Goal: Communication & Community: Answer question/provide support

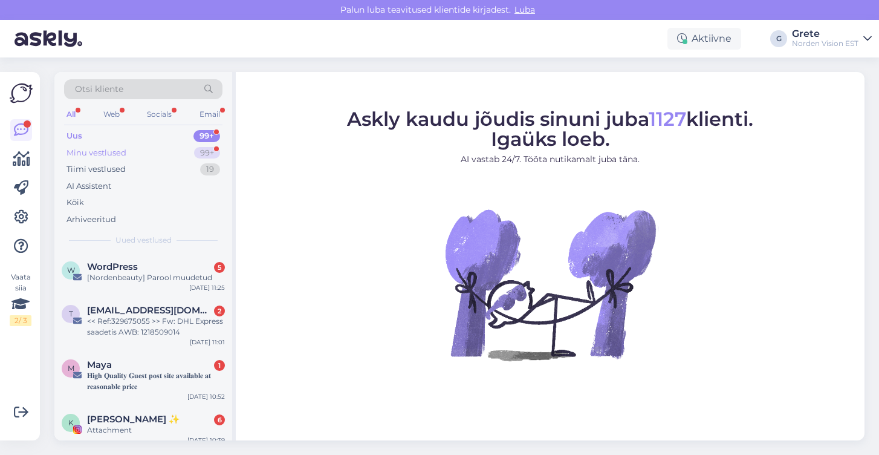
click at [137, 148] on div "Minu vestlused 99+" at bounding box center [143, 153] width 158 height 17
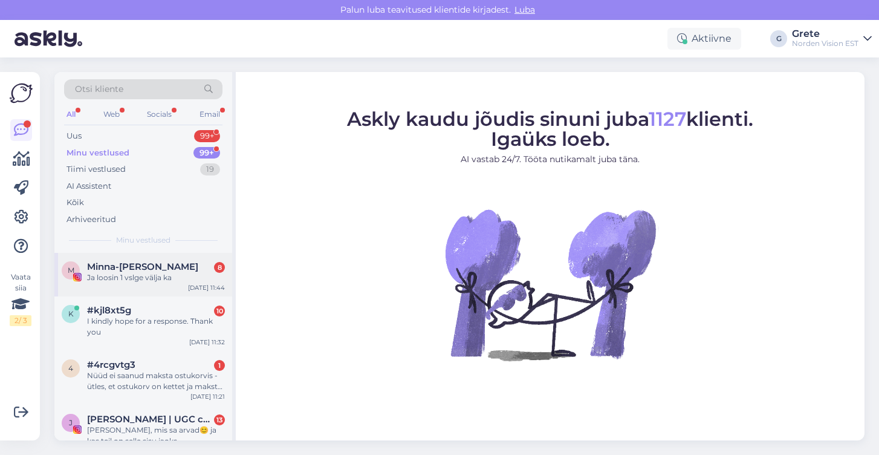
click at [160, 270] on span "Minna-[PERSON_NAME]" at bounding box center [142, 266] width 111 height 11
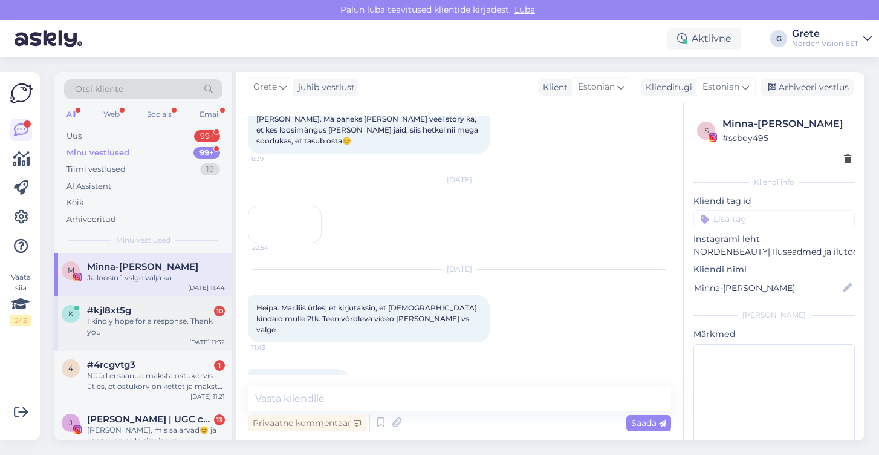
click at [160, 324] on div "I kindly hope for a response. Thank you" at bounding box center [156, 327] width 138 height 22
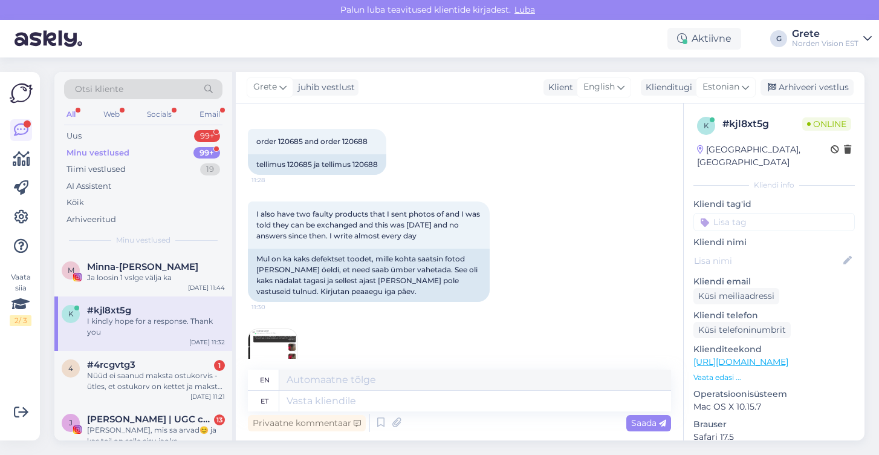
scroll to position [2797, 0]
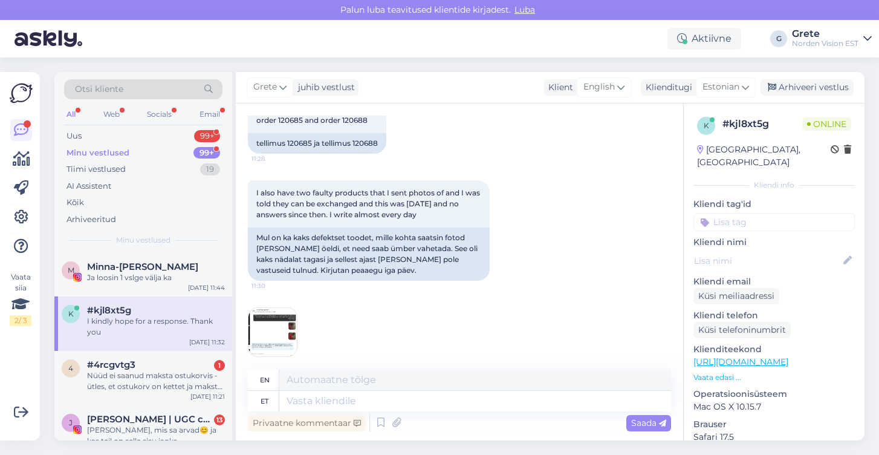
click at [277, 308] on img at bounding box center [273, 332] width 48 height 48
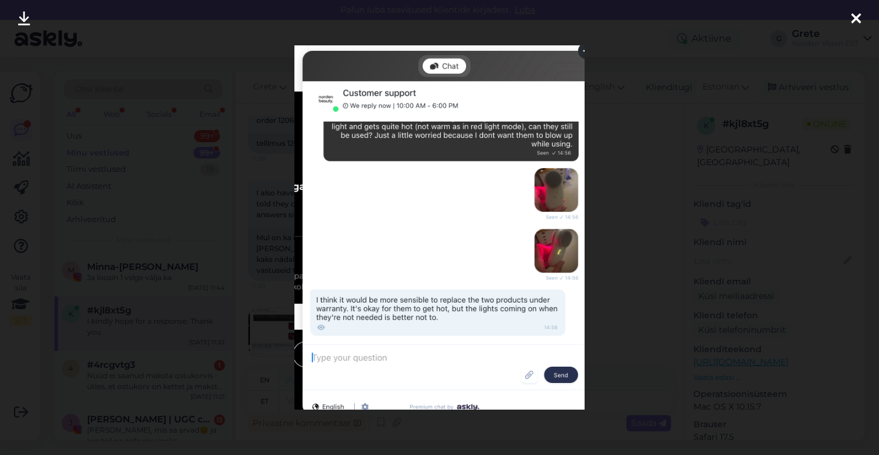
click at [611, 183] on div at bounding box center [439, 227] width 879 height 455
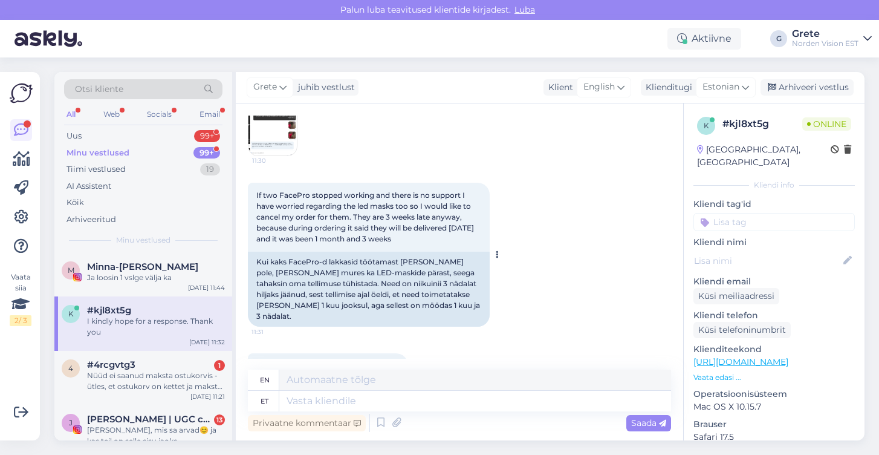
scroll to position [2997, 0]
click at [365, 409] on textarea at bounding box center [475, 401] width 392 height 21
type textarea "Tere"
type textarea "Hello"
type textarea "Tere! A"
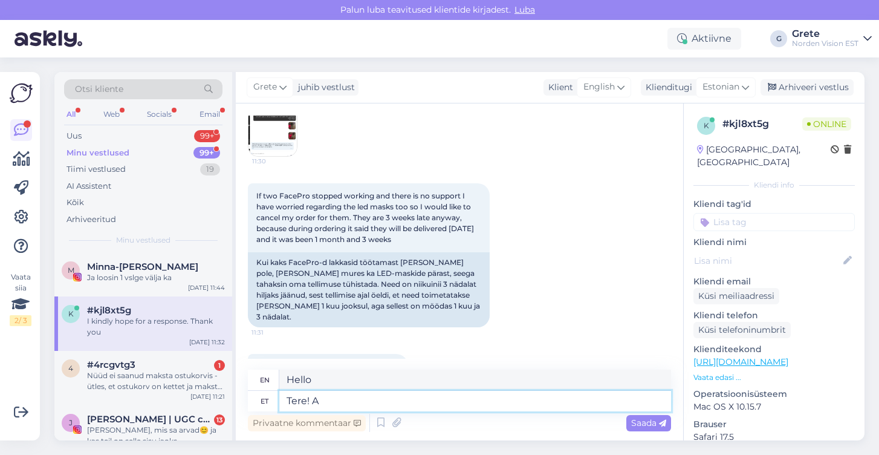
type textarea "Hello!"
type textarea "Tere! Aitäh k"
type textarea "Hello! Thank you"
type textarea "Tere! Aitäh kirja ees"
type textarea "Hello! Thank you for the letter."
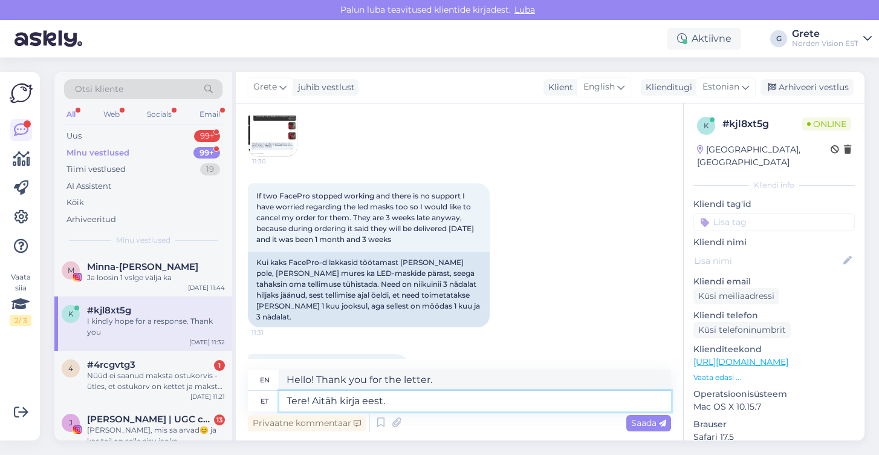
type textarea "Tere! Aitäh kirja eest."
type textarea "Hello! Thank you for your letter."
type textarea "Tere! Aitäh kirja eest. [GEOGRAPHIC_DATA]"
type textarea "Hello! Thank you for your letter. On these"
type textarea "Tere! Aitäh kirja eest."
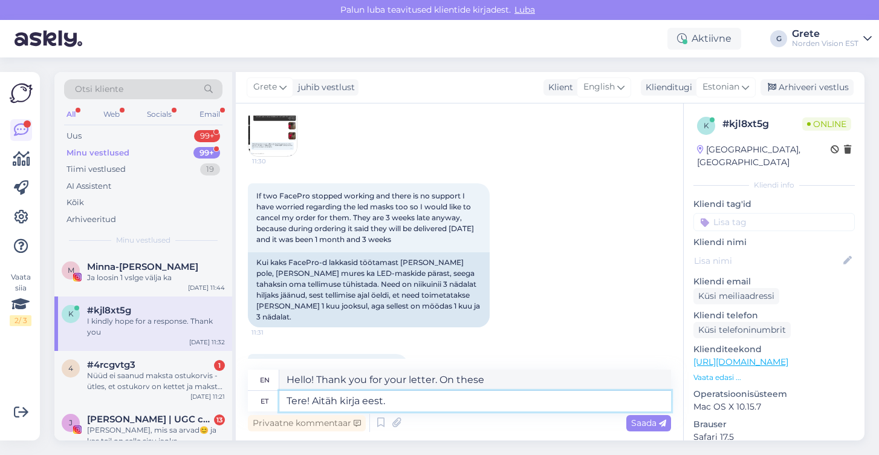
type textarea "Hello! Thank you for your letter."
type textarea "Tere! Aitäh kirja eest. Vabandame, e"
type textarea "Hello! Thank you for your letter. We apologize,"
type textarea "Tere! Aitäh kirja eest. Vabandame, et si"
type textarea "Hello! Thank you for your letter. We apologize for"
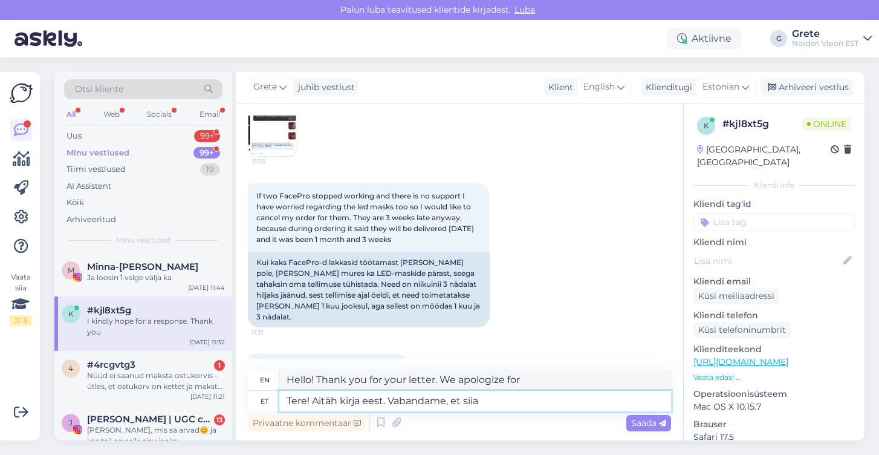
type textarea "Tere! Aitäh kirja eest. [PERSON_NAME], et siia p"
type textarea "Hello! Thank you for your letter. We apologize for the inconvenience."
type textarea "Tere! Aitäh kirja eest. Vabandame, et siia pole j"
type textarea "Hello! Thank you for your letter. We apologize for not being here."
type textarea "Tere! Aitäh kirja eest. Vabandame, et siia pole jõutud vas"
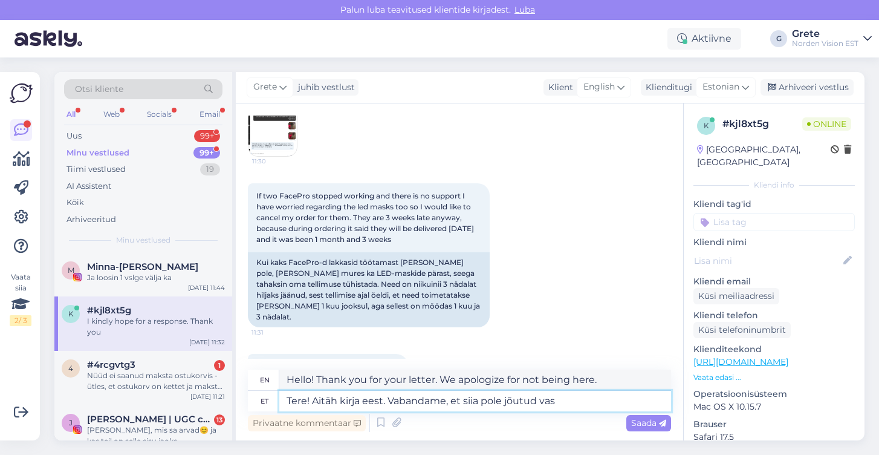
type textarea "Hello! Thank you for your message. We apologize for not reaching you here."
type textarea "Tere! Aitäh kirja eest. Vabandame, et siia pole jõutud vastata."
type textarea "Hello! Thank you for your letter. We apologize for not being able to reply here."
type textarea "Tere! Aitäh kirja eest. Vabandame, et siia pole jõutud vastata. Alati k"
type textarea "Hello! Thank you for your letter. We apologize for not having time to reply her…"
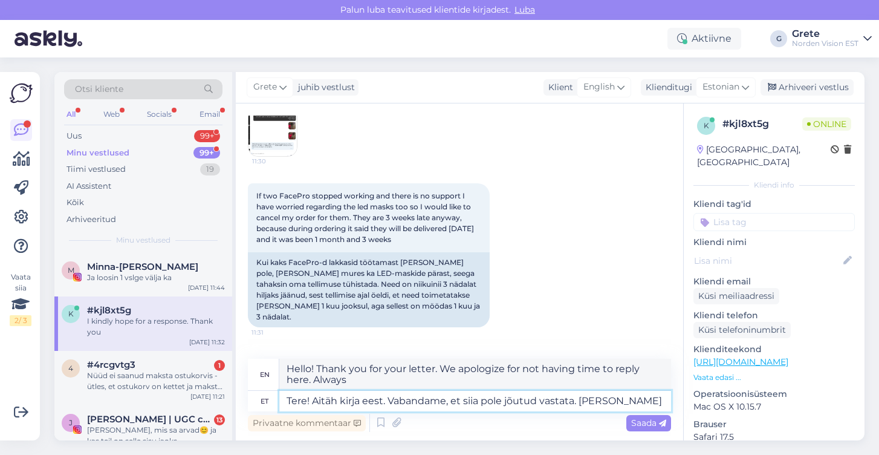
type textarea "Tere! Aitäh kirja eest. Vabandame, et siia pole jõutud vastata. [PERSON_NAME] s"
type textarea "Hello! Thank you for your letter. We apologize for not having time to reply her…"
type textarea "Tere! Aitäh kirja eest. Vabandame, et siia pole jõutud vastata. Alati [PERSON_N…"
type textarea "Hello! Thank you for your letter. We apologize for not being able to reply here…"
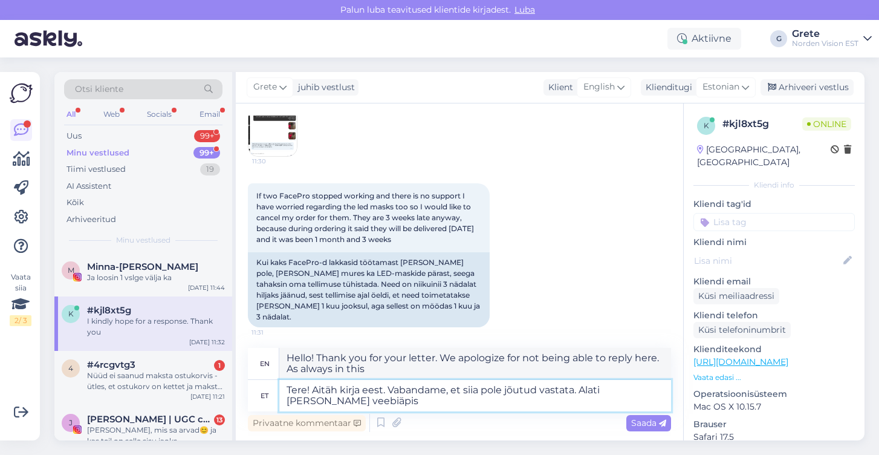
type textarea "Tere! Aitäh kirja eest. Vabandame, et siia pole jõutud vastata. Alati [PERSON_N…"
type textarea "Hello! Thank you for your message. We apologize for not being able to reply her…"
type textarea "Tere! Aitäh kirja eest. Vabandame, et siia pole jõutud vastata. Alati [PERSON_N…"
type textarea "Hello! Thank you for your message. We apologize for not being able to reply her…"
type textarea "Tere! Aitäh kirja eest. Vabandame, et siia pole jõutud vastata. Alati [PERSON_N…"
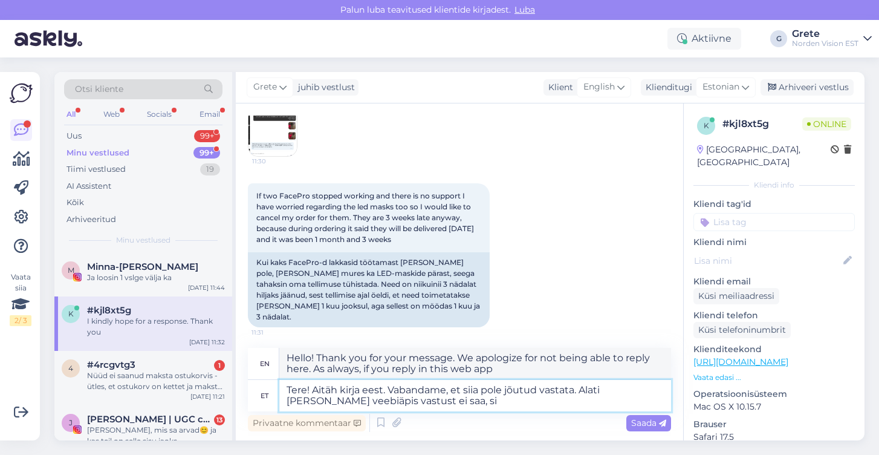
type textarea "Hello! Thank you for your message. We apologize for not being able to reply her…"
type textarea "Tere! Aitäh kirja eest. Vabandame, et siia pole jõutud vastata. Alati [PERSON_N…"
type textarea "Hello! Thank you for your letter. We apologize for not being able to reply here…"
type textarea "Tere! Aitäh kirja eest. Vabandame, et siia pole jõutud vastata. Alati [PERSON_N…"
type textarea "Hello! Thank you for your letter. We apologize for not being able to reply here…"
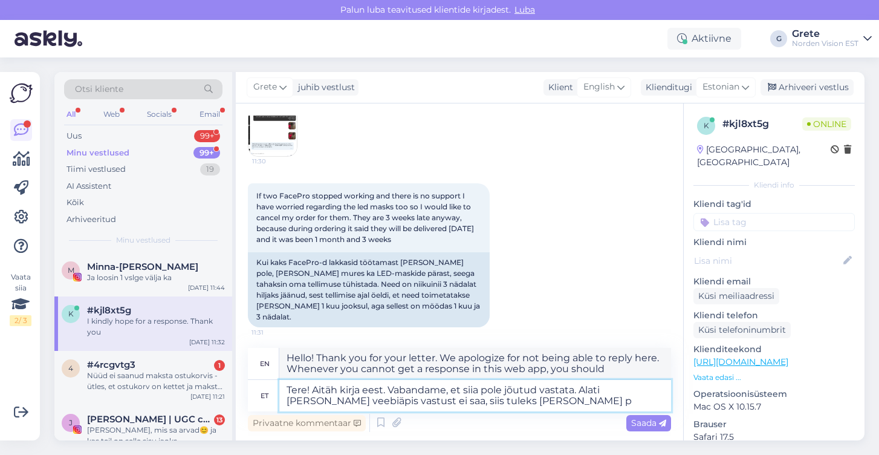
type textarea "Tere! Aitäh kirja eest. Vabandame, et siia pole jõutud vastata. Alati [PERSON_N…"
type textarea "Hello! Thank you for your letter. We apologize for not being able to reply here…"
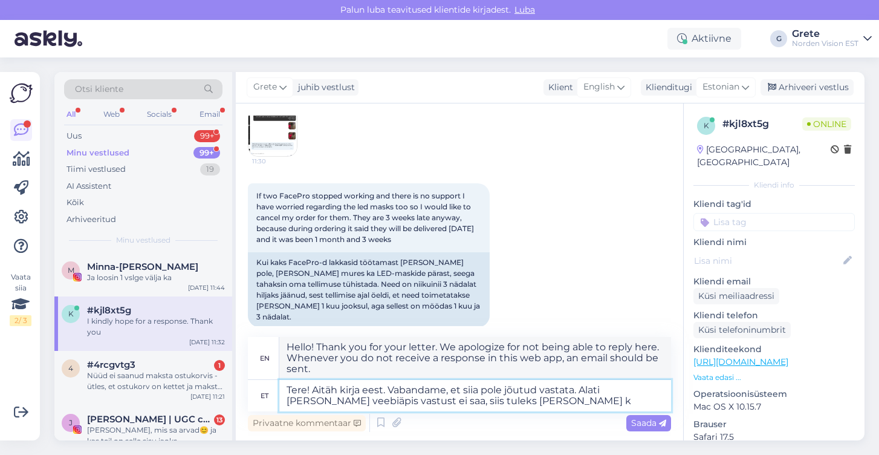
type textarea "Tere! Aitäh kirja eest. Vabandame, et siia pole jõutud vastata. Alati [PERSON_N…"
type textarea "Hello! Thank you for your letter. We apologize for not being able to reply here…"
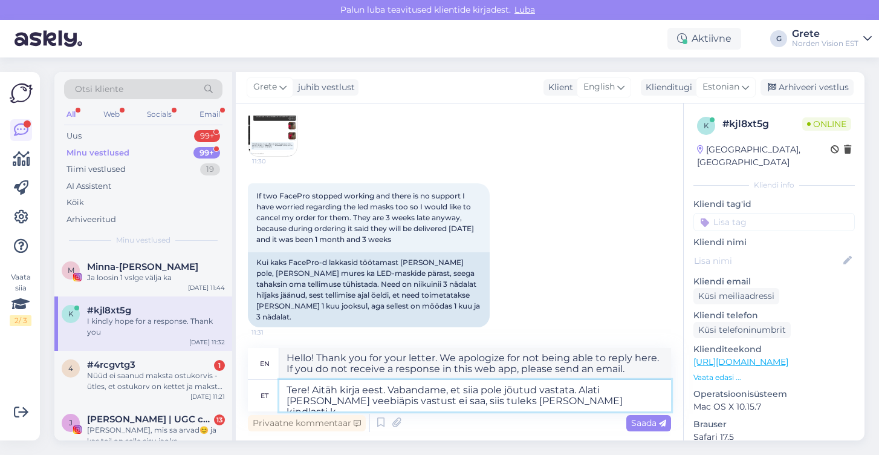
type textarea "Tere! Aitäh kirja eest. Vabandame, et siia pole jõutud vastata. Alati [PERSON_N…"
type textarea "Hello! Thank you for your letter. We apologize for not being able to reply here…"
type textarea "Tere! Aitäh kirja eest. Vabandame, et siia pole jõutud vastata. Alati [PERSON_N…"
type textarea "Hello! Thank you for your letter. We apologize for not being able to reply here…"
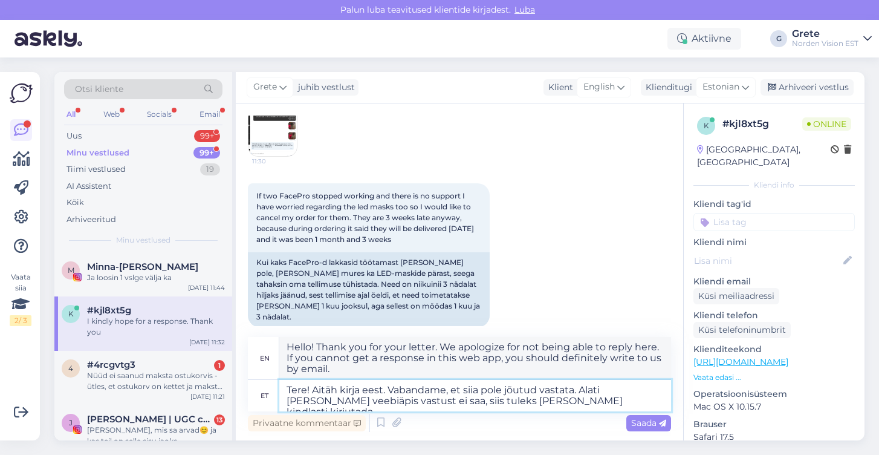
type textarea "Tere! Aitäh kirja eest. Vabandame, et siia pole jõutud vastata. Alati [PERSON_N…"
type textarea "Hello! Thank you for your letter. We apologize for not being able to respond he…"
type textarea "Tere! Aitäh kirja eest. Vabandame, et siia pole jõutud vastata. Alati [PERSON_N…"
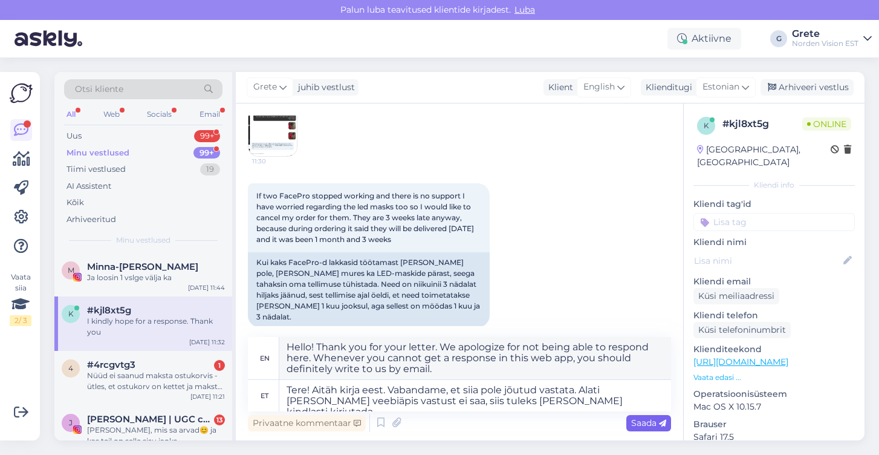
click at [652, 425] on span "Saada" at bounding box center [648, 422] width 35 height 11
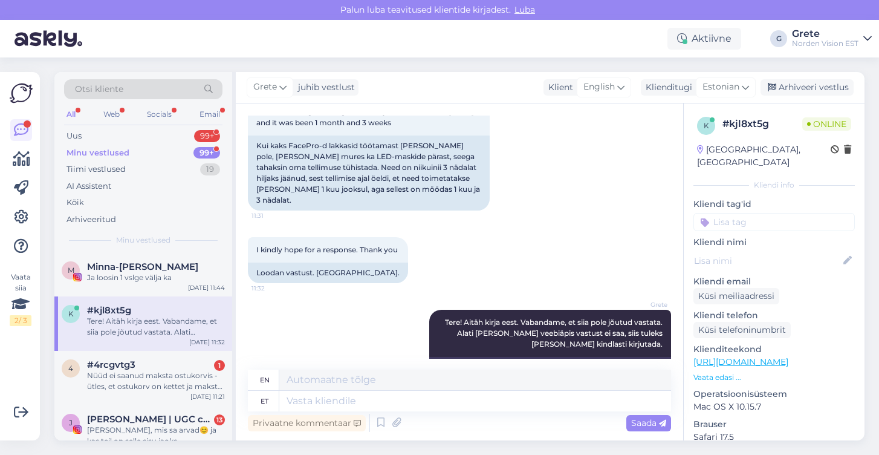
scroll to position [3113, 0]
click at [363, 400] on textarea at bounding box center [475, 401] width 392 height 21
type textarea "Näen, et r"
type textarea "I see,"
type textarea "Näen, et re"
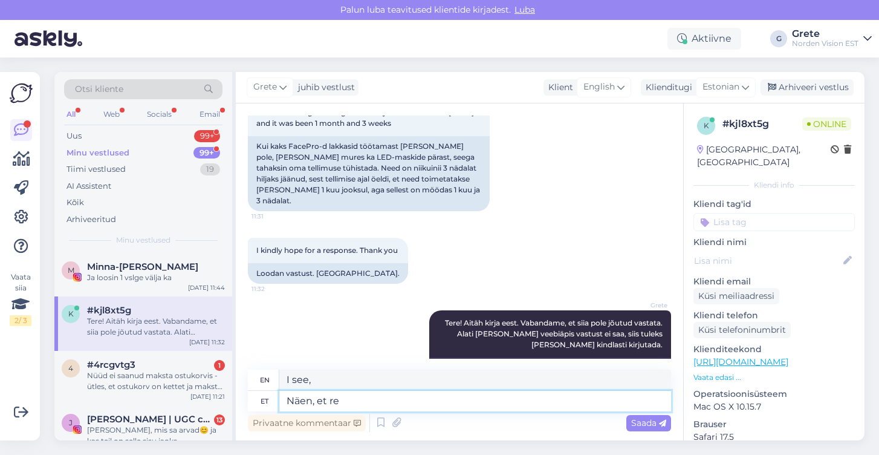
type textarea "I see that"
type textarea "Näen, et reedel o"
type textarea "I see that [DATE]"
type textarea "Näen, et [PERSON_NAME] s"
type textarea "I see you are [DATE]."
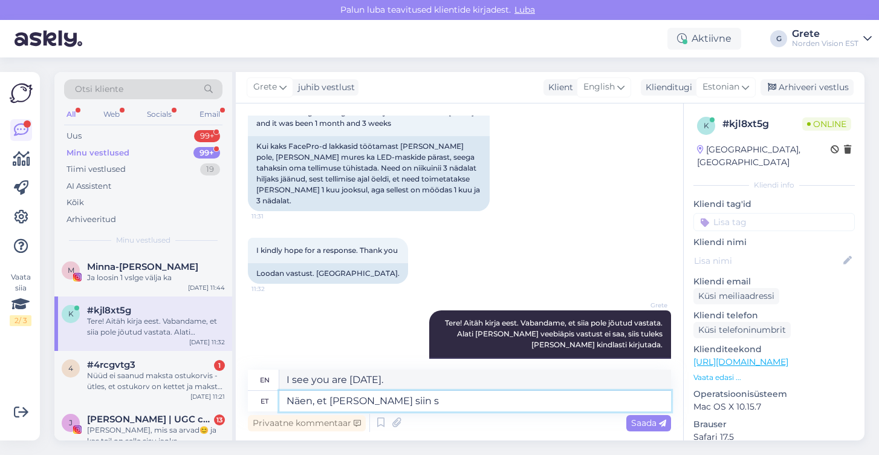
type textarea "Näen, et [PERSON_NAME] siin su"
type textarea "I see you're here [DATE]."
type textarea "Näen, et [PERSON_NAME] siin suhelnud ja"
type textarea "I see you interacted here [DATE]."
type textarea "Näen, et [PERSON_NAME] siin suhelnud ja t"
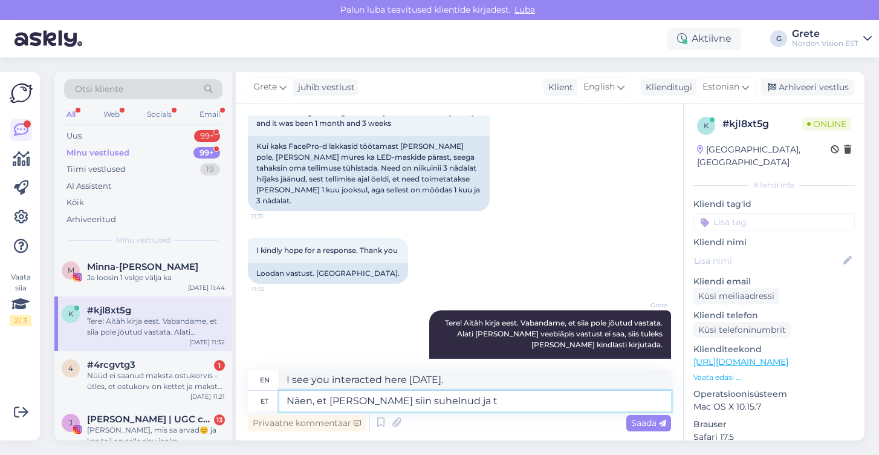
type textarea "I see that you have been communicating here [DATE] and"
type textarea "Näen, et [PERSON_NAME] siin suhelnud ja teile on"
type textarea "I see that you interacted here [DATE] and you have"
type textarea "Näen, et [PERSON_NAME] siin suhelnud ja teil"
type textarea "I see that you have been communicating here [DATE] and you"
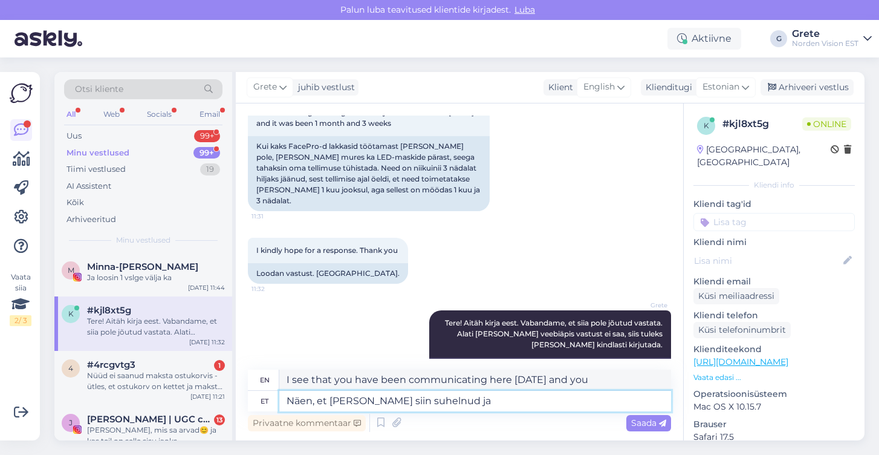
type textarea "Näen, et [PERSON_NAME] siin suhelnud j"
type textarea "I see that you have been communicating here [DATE] and"
type textarea "Näen, et [PERSON_NAME] siin suheln"
type textarea "I see you interacted here [DATE]."
type textarea "Näen, et [PERSON_NAME] si"
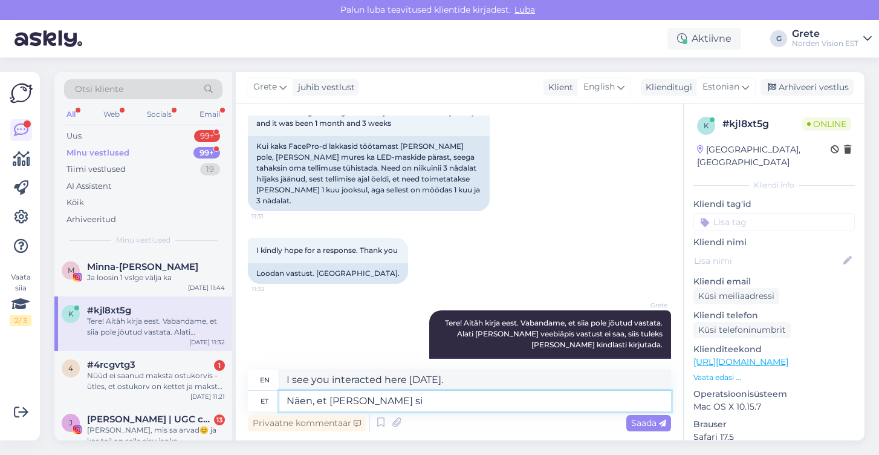
type textarea "I see you're here [DATE]."
type textarea "Näen, et [PERSON_NAME]"
type textarea "I see you are [DATE]."
type textarea "Näen, et [PERSON_NAME]"
type textarea "I see that [DATE]"
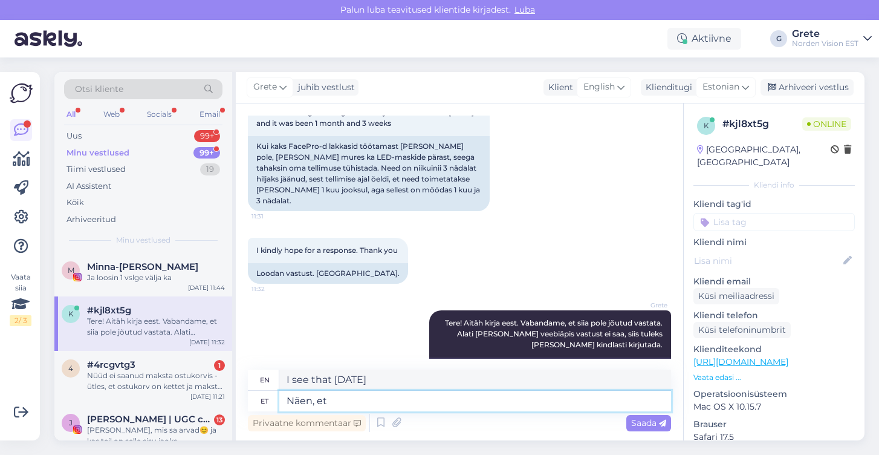
type textarea "Näen, e"
type textarea "I see that"
type textarea "Näen,"
type textarea "I see,"
type textarea "N"
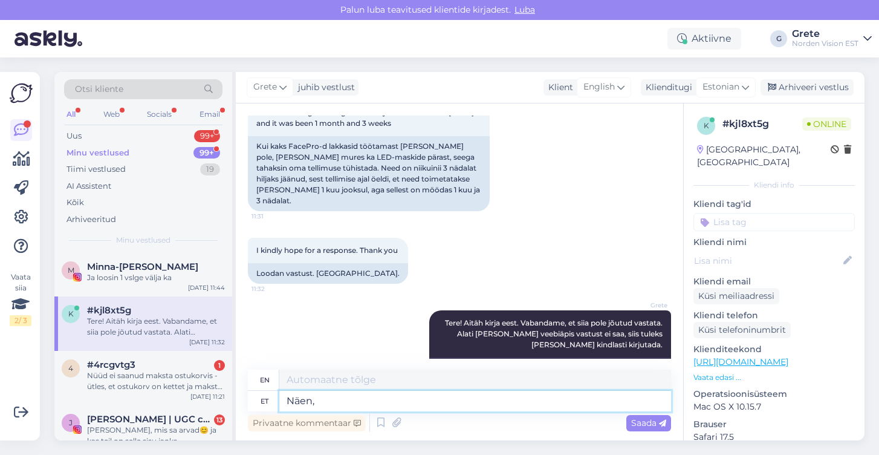
type textarea "Näen, e"
type textarea "I see,"
type textarea "Näen, et"
type textarea "I see that"
type textarea "Näen, et faceprod o"
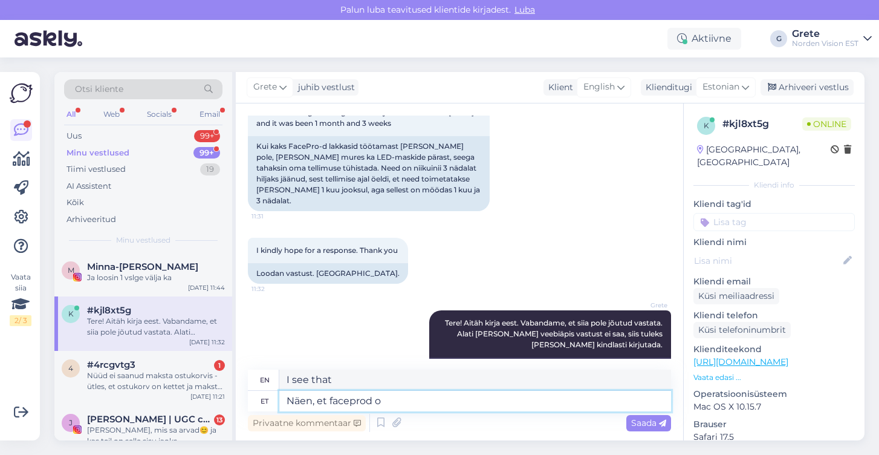
type textarea "I see that faceprod"
type textarea "Näen, et faceprod on te"
type textarea "I see that faceprod is"
type textarea "Näen, et faceprod on teile"
type textarea "I see that faceprod is for you"
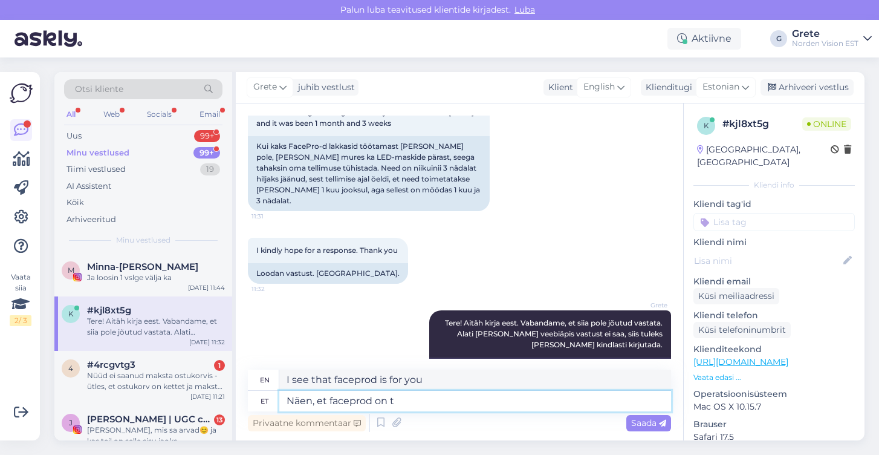
type textarea "Näen, et faceprod on"
type textarea "I see that faceprod is"
type textarea "Näen, et faceprod on teile la"
type textarea "I see that faceprod is for you"
type textarea "Näen, et faceprod on teile [GEOGRAPHIC_DATA] te"
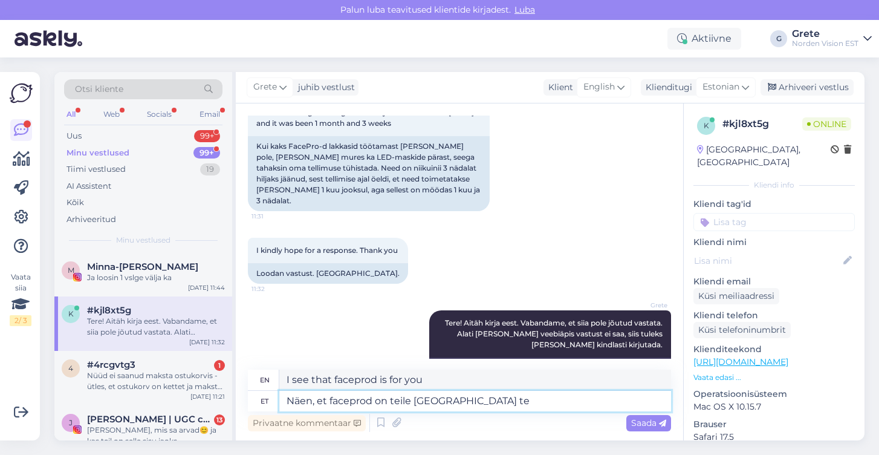
type textarea "I see that faceprod is out of stock for you."
type textarea "Näen, et faceprod on teile [GEOGRAPHIC_DATA] tellimuse v"
type textarea "I see that faceprod has an order for you from stock."
type textarea "Näen, et faceprod on teile [GEOGRAPHIC_DATA] tellimuse valmis pa"
type textarea "I see that faceprod has your order ready from stock."
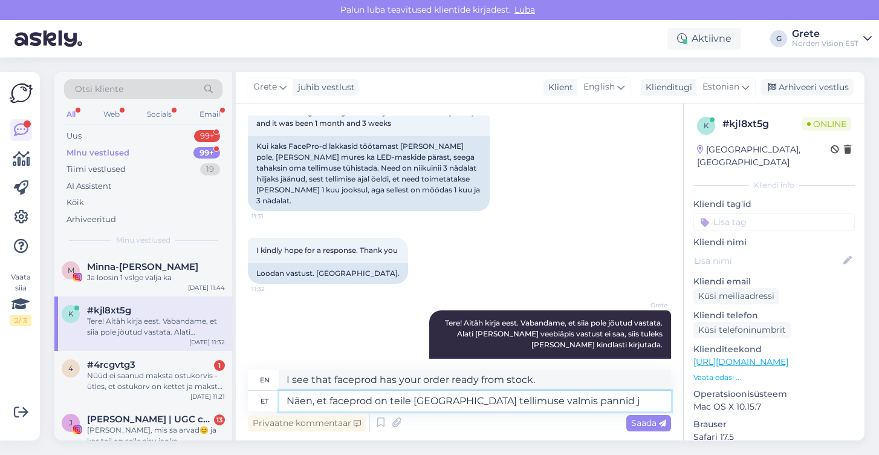
type textarea "Näen, et faceprod on teile [GEOGRAPHIC_DATA] tellimuse valmis pannid ja"
type textarea "I see that faceprod has ready-to-order pans from stock for you."
type textarea "Näen, et faceprod on teile [GEOGRAPHIC_DATA] tellimuse valmis pannid ja s"
type textarea "I see that faceprod has ready-to-order pans from stock for you and"
type textarea "Näen, et faceprod on teile [GEOGRAPHIC_DATA] tellimuse valmis pannid ja saadava…"
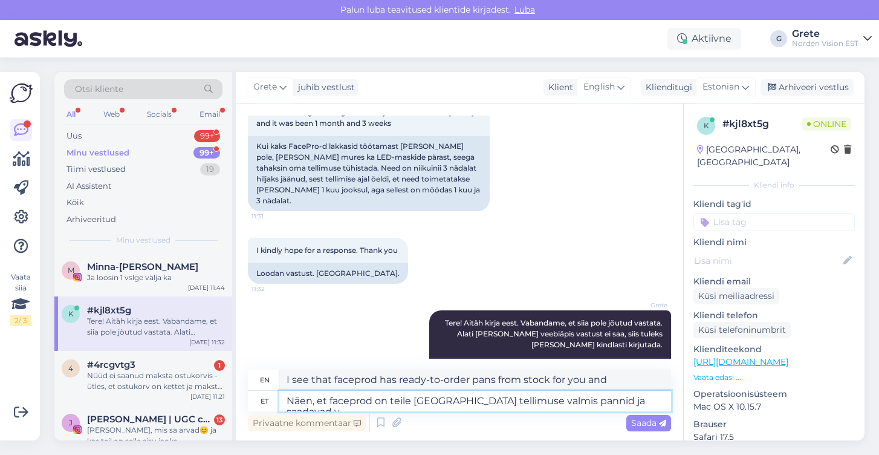
type textarea "I see that faceprod has ready-made pans from stock for you to order and will sh…"
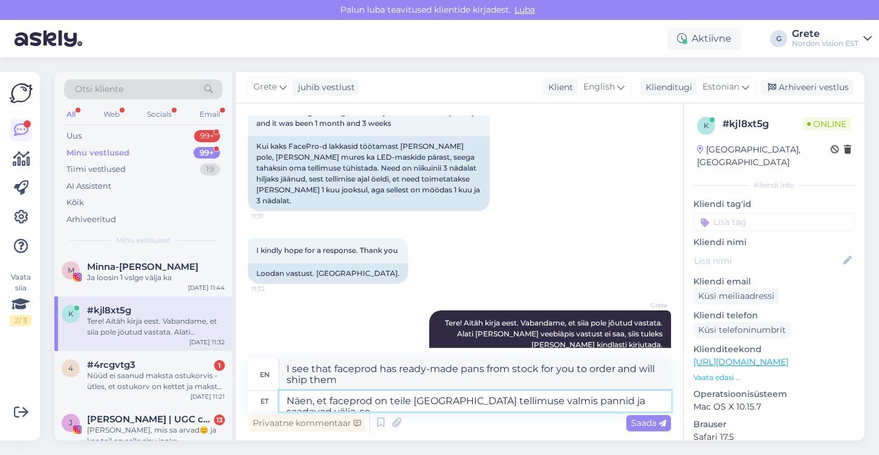
type textarea "Näen, et faceprod on teile [GEOGRAPHIC_DATA] tellimuse valmis pannid ja saadava…"
type textarea "I see that faceprod has the pans ready for you from stock and will ship them ou…"
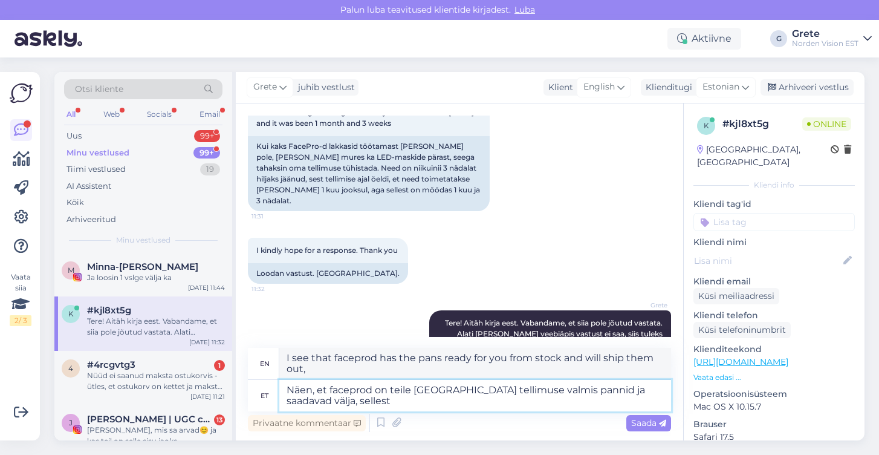
type textarea "Näen, et faceprod on teile [GEOGRAPHIC_DATA] tellimuse valmis pannid ja saadava…"
type textarea "I see that faceprod has ready-made pans for you from stock and will ship them o…"
type textarea "Näen, et faceprod on teile [GEOGRAPHIC_DATA] tellimuse valmis pannid ja saadava…"
type textarea "I see that faceprod has the pans ready for you from stock and will ship them ou…"
type textarea "Näen, et faceprod on teile [GEOGRAPHIC_DATA] tellimuse valmis pannid ja saadava…"
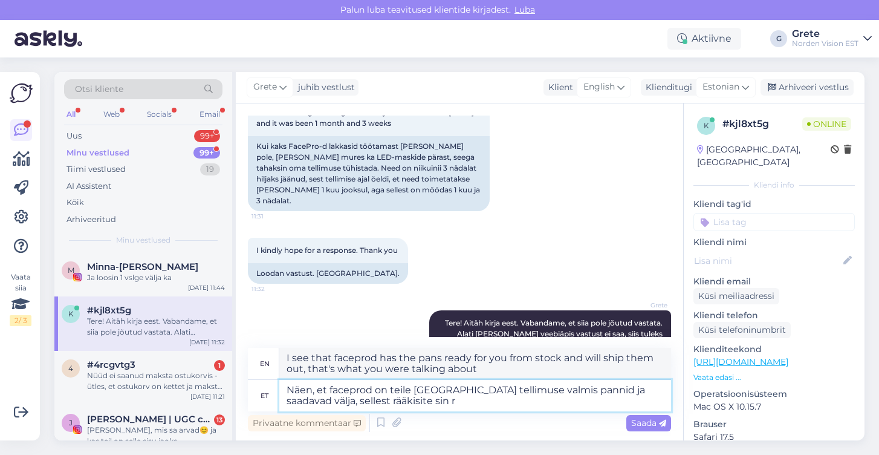
type textarea "I see that faceprod has your order ready from stock and will ship it out, that'…"
type textarea "Näen, et faceprod on teile [GEOGRAPHIC_DATA] tellimuse valmis pannid ja saadava…"
type textarea "I see that faceprod has ready-made pans for you from stock and will ship them o…"
type textarea "Näen, et faceprod on teile laost tellimuse valmis pannid ja saadavad välja, sel…"
type textarea "I see that faceprod has your order ready from stock and will ship it out, you t…"
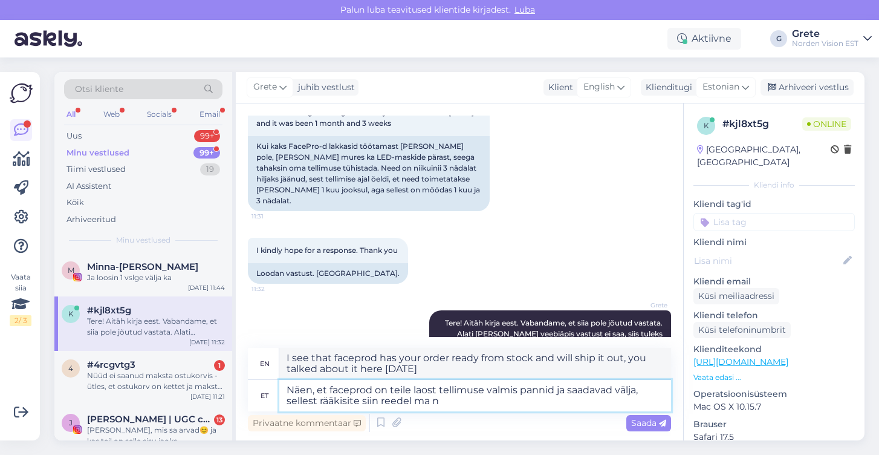
type textarea "Näen, et faceprod on teile [GEOGRAPHIC_DATA] tellimuse valmis pannid ja saadava…"
type textarea "I see that faceprod has your order ready from stock and will ship it out, you t…"
type textarea "Näen, et faceprod on teile [GEOGRAPHIC_DATA] tellimuse valmis pannid ja saadava…"
type textarea "I see that Faceprod has your order ready from stock and will ship it out, you t…"
type textarea "Näen, et faceprod on teile laost tellimuse valmis pannid ja saadavad välja, sel…"
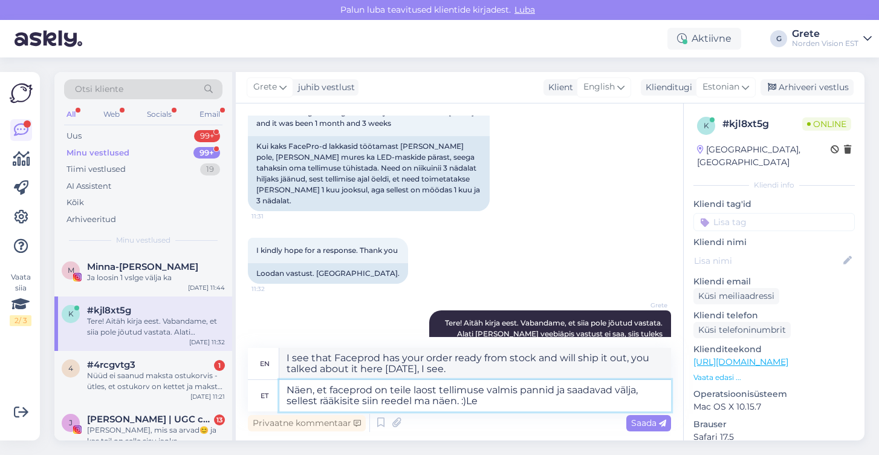
type textarea "I see that faceprod has your order ready from the warehouse and will ship it ou…"
type textarea "Näen, et faceprod on teile [GEOGRAPHIC_DATA] tellimuse valmis pannid ja saadava…"
type textarea "I see that faceprod has your order ready from the warehouse and will ship it ou…"
type textarea "Näen, et faceprod on teile [GEOGRAPHIC_DATA] tellimuse valmis pannid ja saadava…"
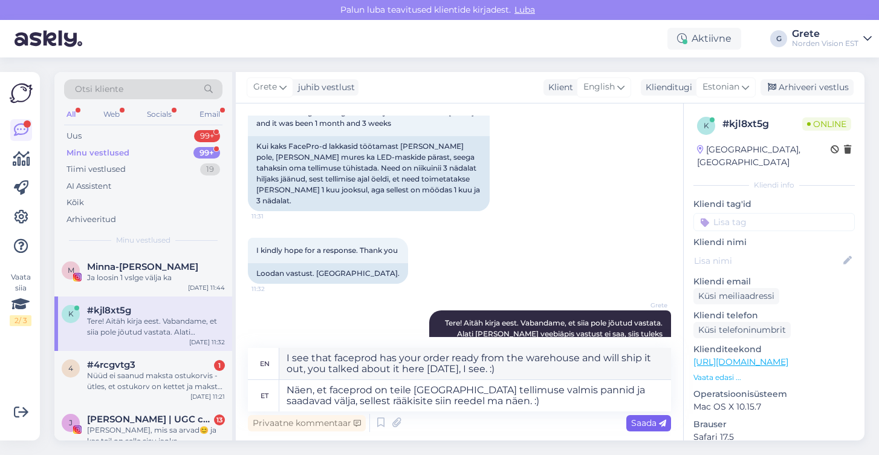
click at [657, 421] on span "Saada" at bounding box center [648, 422] width 35 height 11
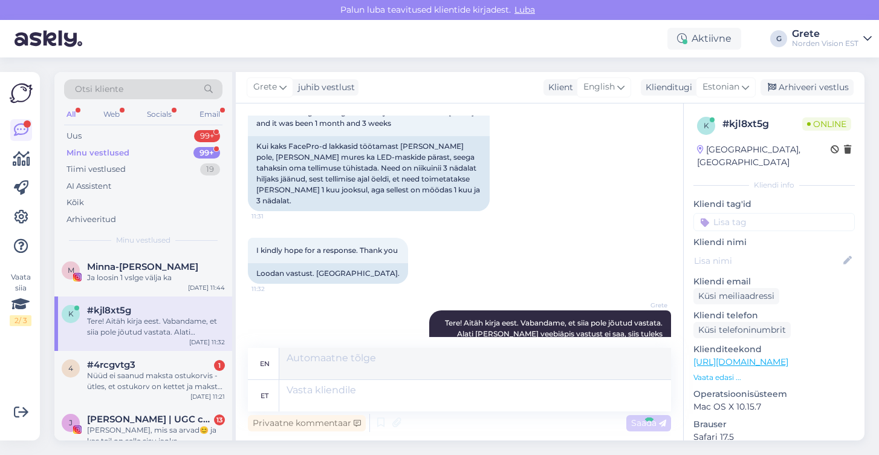
scroll to position [3207, 0]
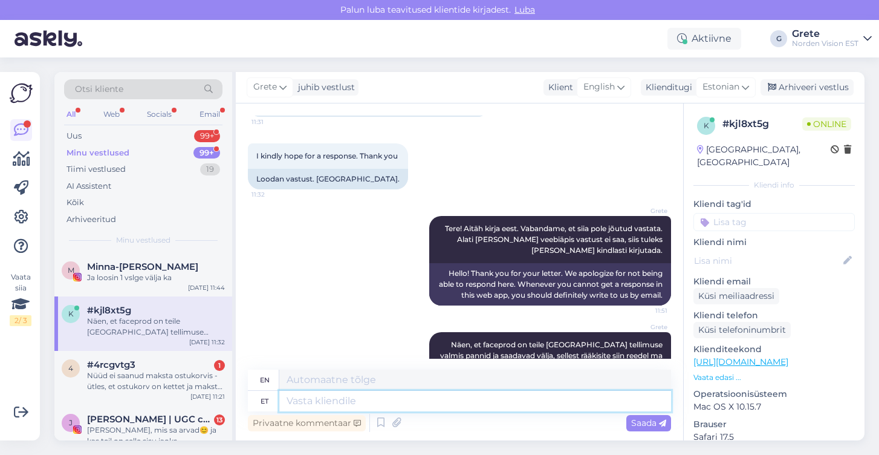
click at [539, 406] on textarea at bounding box center [475, 401] width 392 height 21
type textarea "LED-maskid h"
type textarea "LED masks"
type textarea "LED-maskid hilinesid t"
type textarea "LED masks were delayed"
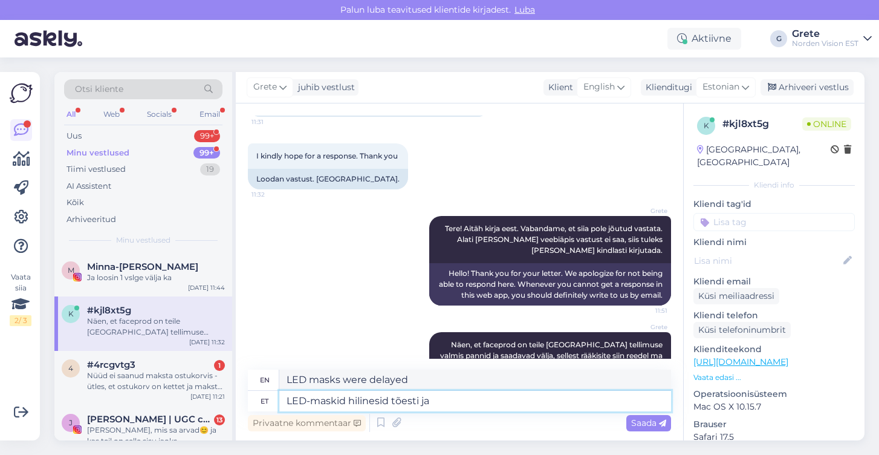
type textarea "LED-maskid hilinesid tõesti ja"
type textarea "LED masks were really late"
type textarea "LED-maskid hilinesid tõesti [PERSON_NAME]"
type textarea "LED masks were really late and"
type textarea "LED-maskid hilinesid tõesti ja need j"
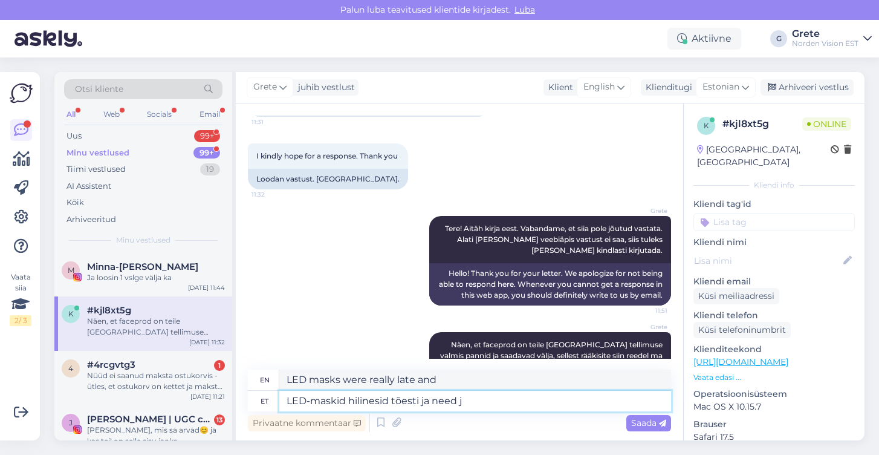
type textarea "LED masks were really late and they"
type textarea "LED-maskid hilinesid tõesti ja need jõuavad me"
type textarea "LED masks were really late and they are finally here"
type textarea "LED-maskid hilinesid tõesti ja need jõuavad meile l"
type textarea "LED masks were really late and they are coming to [GEOGRAPHIC_DATA]"
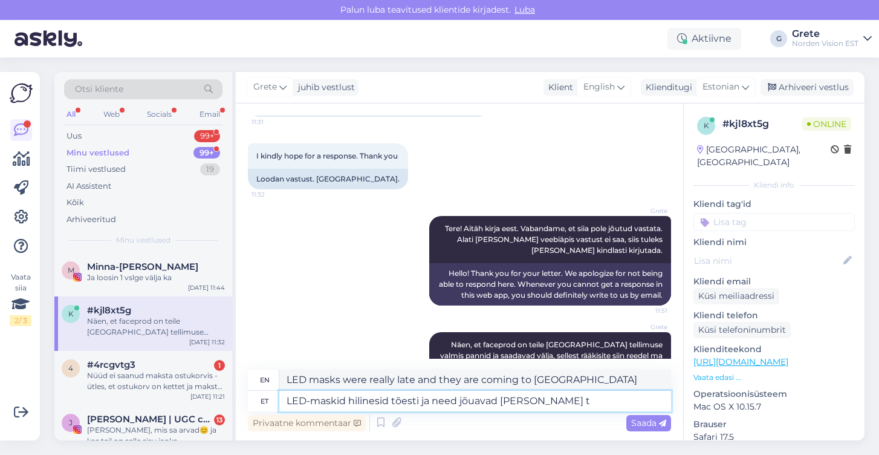
type textarea "LED-maskid hilinesid tõesti ja need jõuavad meile [PERSON_NAME]"
type textarea "The LED masks were really late and they are arriving in our warehouse"
type textarea "LED-maskid hilinesid tõesti ja need jõuavad meile [PERSON_NAME] -"
type textarea "The LED masks were really late and they will arrive in our warehouse [DATE] -"
type textarea "LED-maskid hilinesid tõesti ja need jõuavad meile [PERSON_NAME] - need ol"
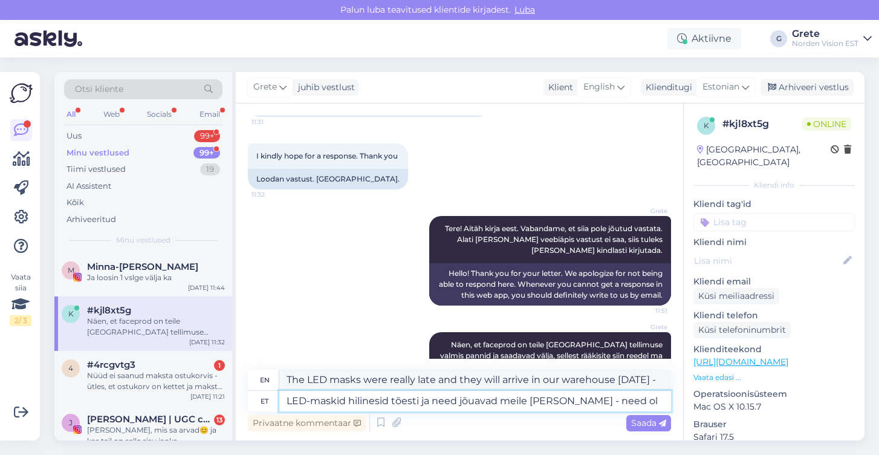
type textarea "The LED masks were really late and they will arrive in our warehouse [DATE] - t…"
type textarea "LED-maskid hilinesid tõesti ja need jõuavad meile [PERSON_NAME] - need olid"
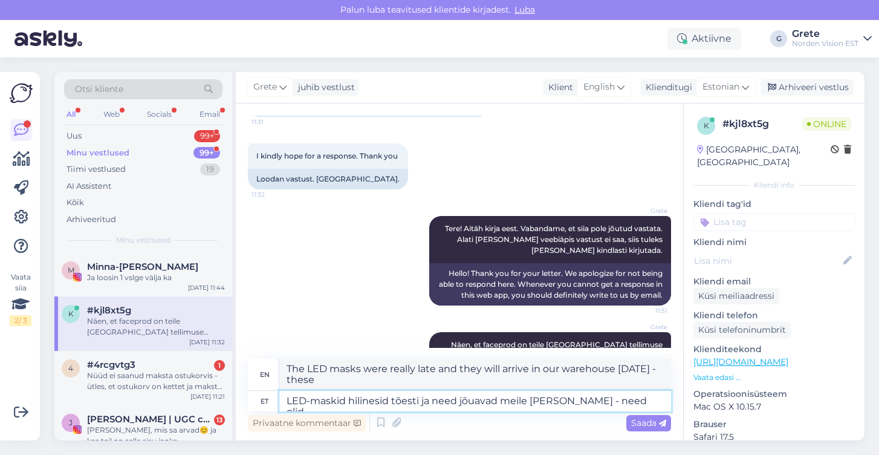
type textarea "The LED masks were really late and they will arrive in our warehouse [DATE] - t…"
type textarea "LED-maskid hilinesid tõesti ja need jõuavad meile [PERSON_NAME] - need"
type textarea "The LED masks were really late and they will arrive in our warehouse [DATE] - t…"
type textarea "LED-maskid hilinesid tõesti ja need jõuavad meile [PERSON_NAME] - t"
type textarea "The LED masks were really late and they will arrive in our warehouse [DATE] -"
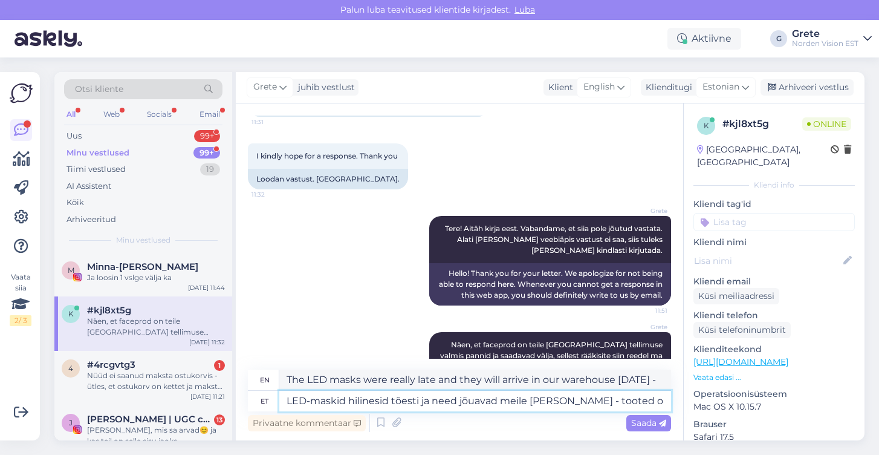
type textarea "LED-maskid hilinesid tõesti ja need jõuavad meile [PERSON_NAME] - tooted ol"
type textarea "LED masks were really late and they will arrive in our warehouse [DATE] - produ…"
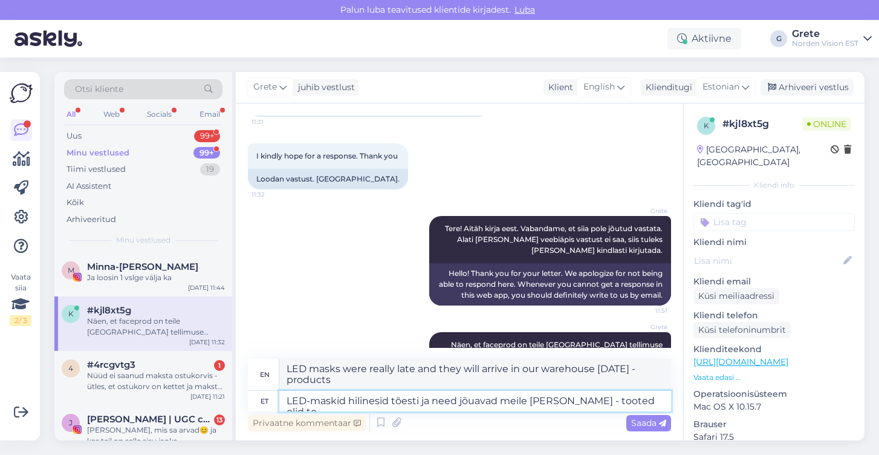
type textarea "LED-maskid hilinesid tõesti ja need jõuavad meile [PERSON_NAME] - tooted olid t…"
type textarea "The LED masks were really late and they will arrive in our warehouse [DATE] - t…"
type textarea "LED-maskid hilinesid tõesti ja need jõuavad meile [PERSON_NAME] - tooted olid […"
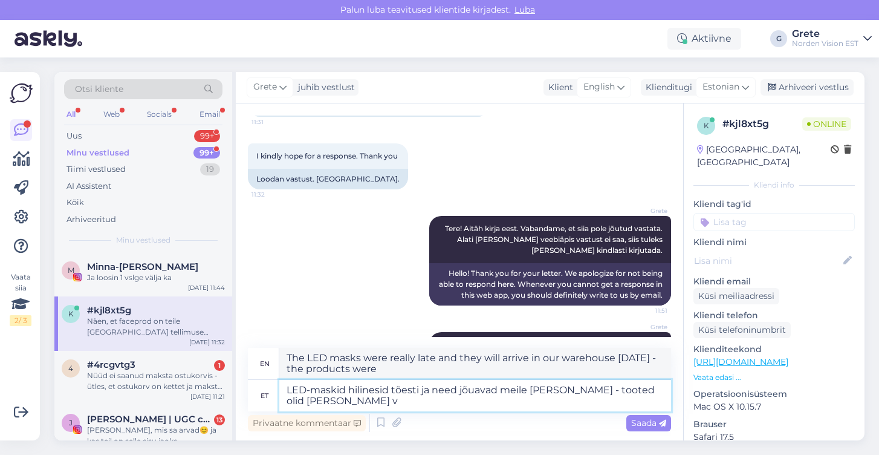
type textarea "The LED masks were really late and they will arrive in our warehouse [DATE] - t…"
type textarea "LED-maskid hilinesid tõesti ja need jõuavad meile [PERSON_NAME] - tooted olid […"
type textarea "The LED masks were really late and they will arrive in our warehouse [DATE] - t…"
type textarea "LED-maskid hilinesid tõesti ja need jõuavad meile [PERSON_NAME] - tooted olid […"
type textarea "The LED masks were really late and they will arrive at our warehouse [DATE] - t…"
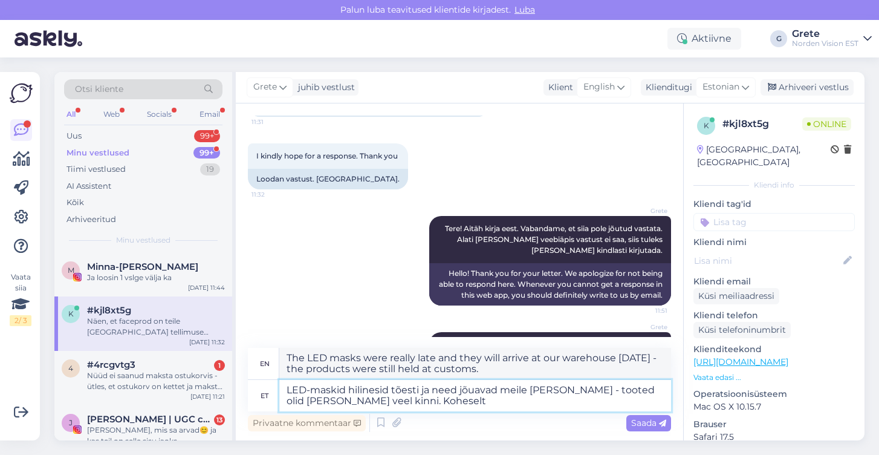
type textarea "LED-maskid hilinesid tõesti ja need jõuavad meile [PERSON_NAME] - tooted olid […"
type textarea "The LED masks were really late and will arrive in our warehouse [DATE] - the pr…"
type textarea "LED-maskid hilinesid tõesti ja need jõuavad meile [PERSON_NAME] - tooted olid […"
type textarea "The LED masks were really late and they will arrive in our warehouse [DATE] - t…"
type textarea "LED-maskid hilinesid tõesti ja need jõuavad meile [PERSON_NAME] - tooted olid […"
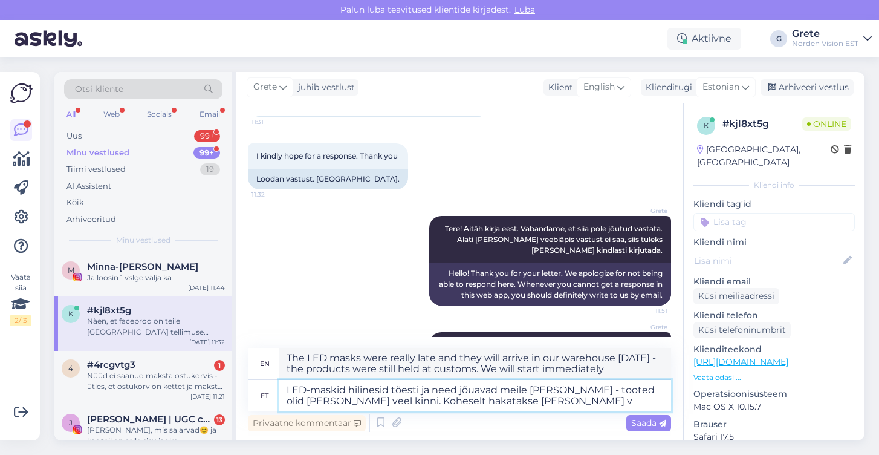
type textarea "The LED masks were really late and they will arrive in our warehouse [DATE] - t…"
type textarea "LED-maskid hilinesid tõesti ja need jõuavad meile [PERSON_NAME] - tooted olid […"
type textarea "The LED masks were really late and they will arrive in our warehouse [DATE] - t…"
type textarea "LED-maskid hilinesid tõesti ja need jõuavad meile [PERSON_NAME] - tooted olid […"
type textarea "The LED masks were really late and they will arrive in our warehouse [DATE] - t…"
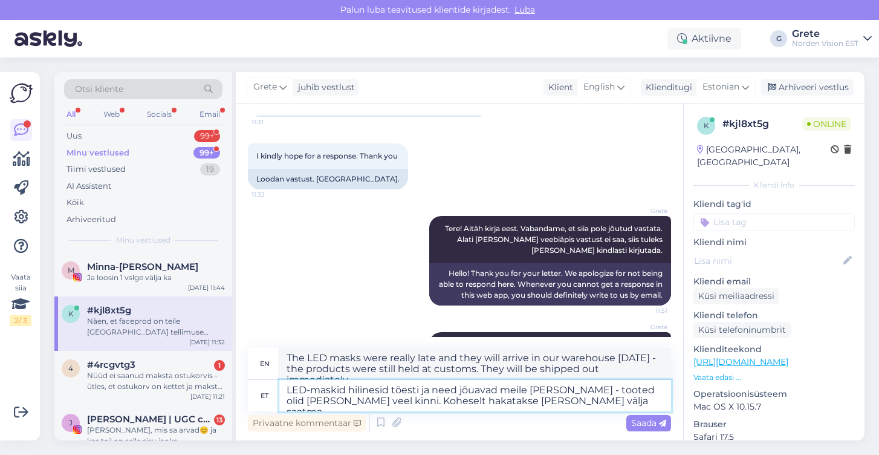
type textarea "LED-maskid hilinesid tõesti ja need jõuavad meile [PERSON_NAME] - tooted olid […"
type textarea "The LED masks were really late and they will arrive at our warehouse [DATE] - t…"
type textarea "LED-maskid hilinesid tõesti ja need jõuavad meile [PERSON_NAME] - tooted olid […"
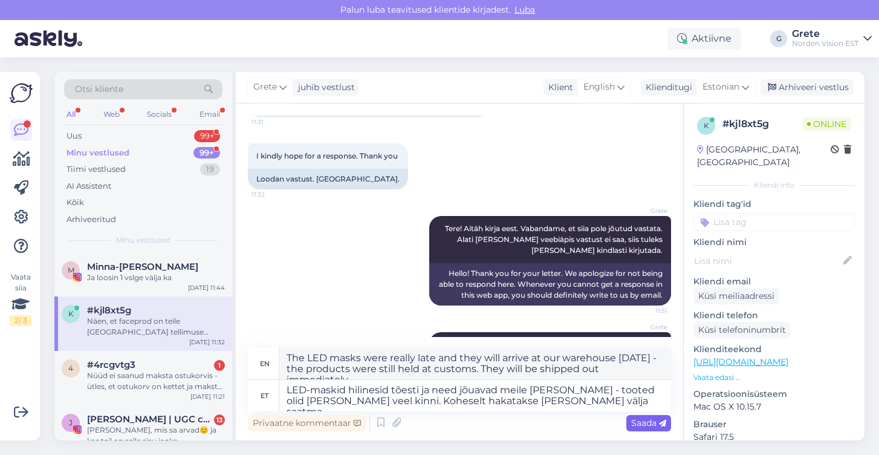
click at [631, 420] on span "Saada" at bounding box center [648, 422] width 35 height 11
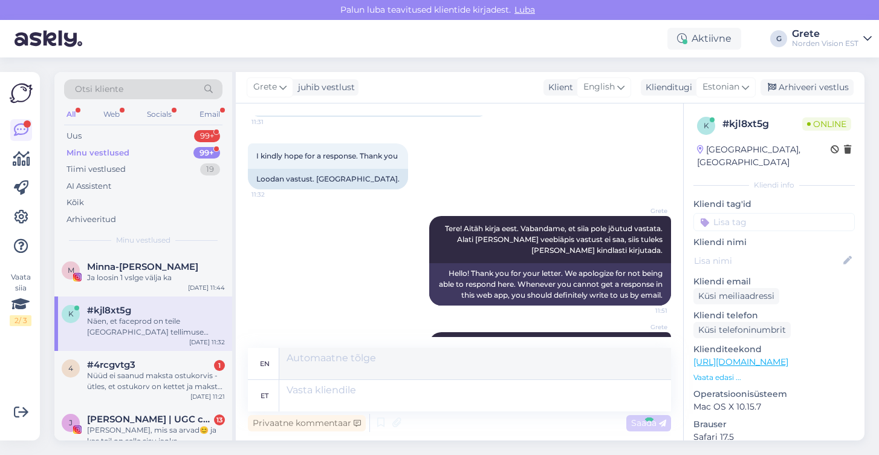
scroll to position [3323, 0]
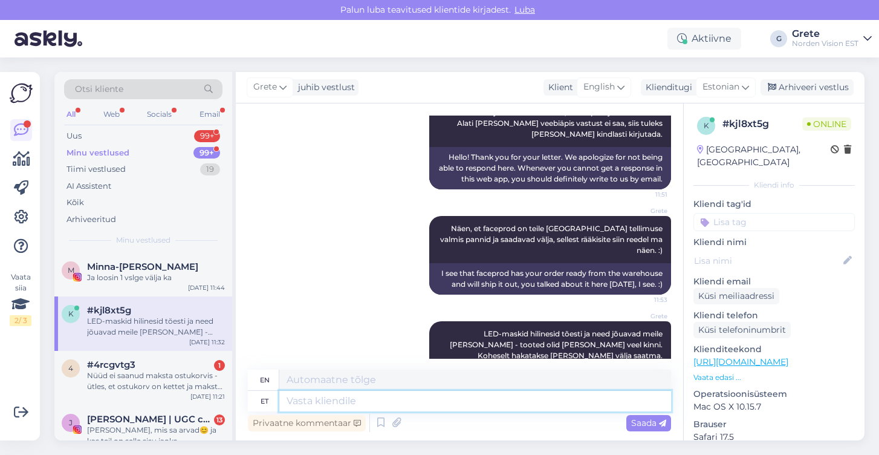
click at [575, 402] on textarea at bounding box center [475, 401] width 392 height 21
type textarea "Kas so"
type textarea "Is"
type textarea "[PERSON_NAME]"
type textarea "Do you want"
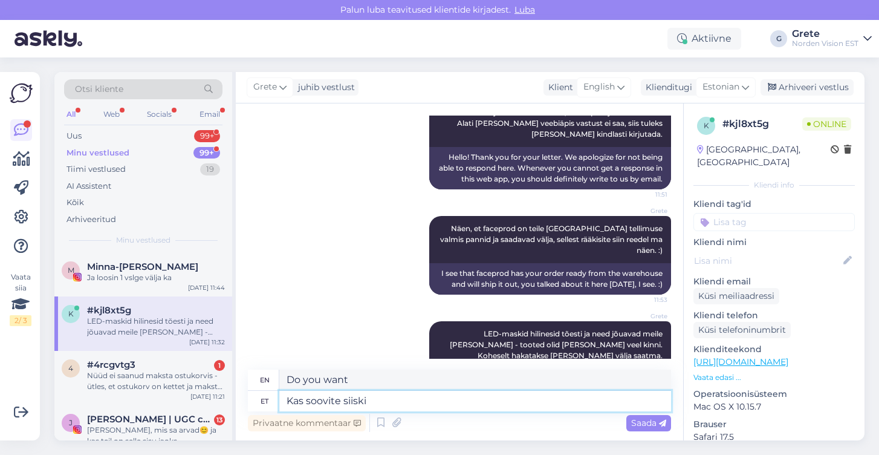
type textarea "Kas soovite siiski m"
type textarea "Do you still want to"
type textarea "Kas soovite siiski mõlemad"
type textarea "Do you still want both?"
type textarea "Kas soovite siiski"
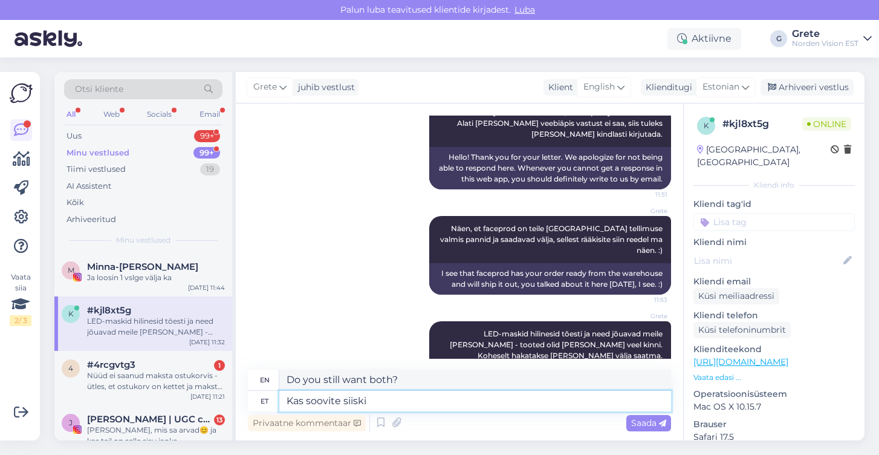
type textarea "Do you still want to"
type textarea "Kas soovite siiski LED"
type textarea "Do you still want LED?"
type textarea "Kas soovite siiski LED maski t"
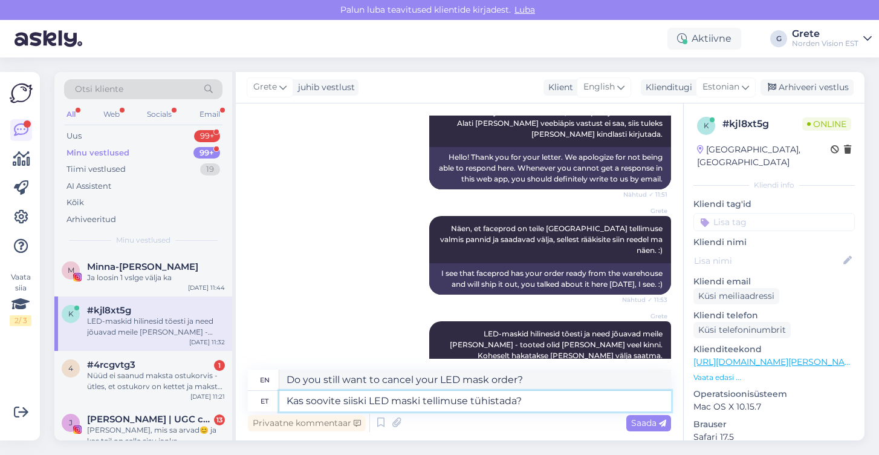
click at [467, 402] on textarea "Kas soovite siiski LED maski tellimuse tühistada?" at bounding box center [475, 401] width 392 height 21
click at [640, 427] on span "Saada" at bounding box center [648, 422] width 35 height 11
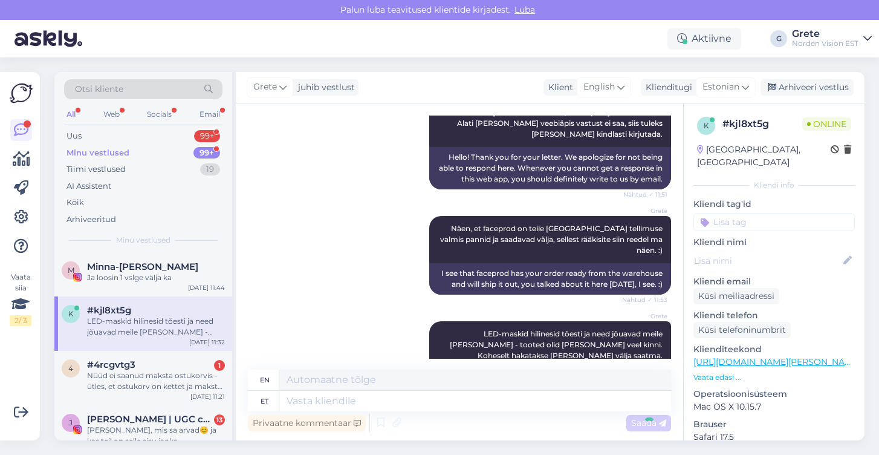
scroll to position [3396, 0]
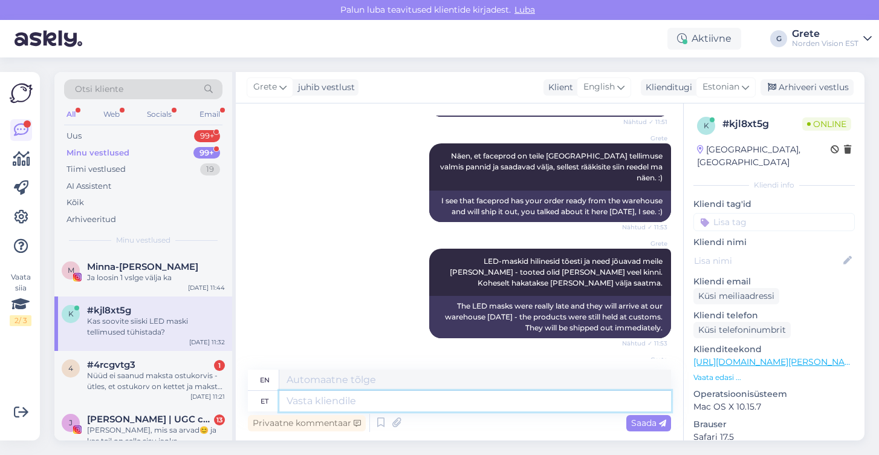
click at [440, 405] on textarea at bounding box center [475, 401] width 392 height 21
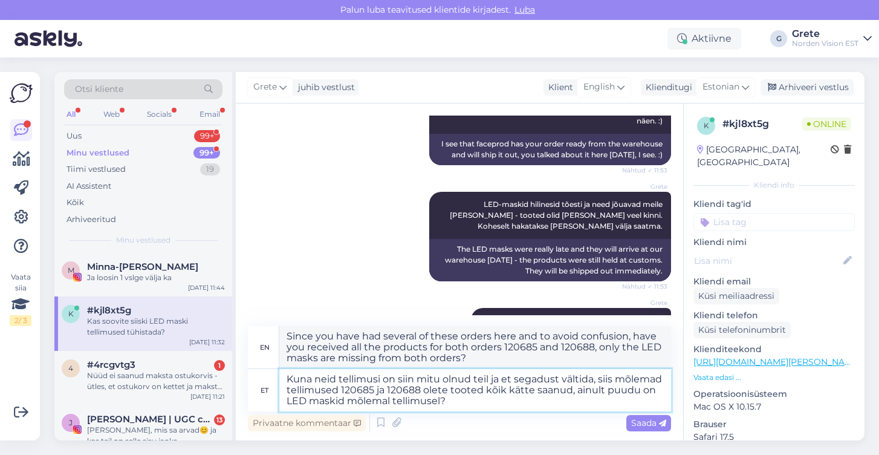
scroll to position [3440, 0]
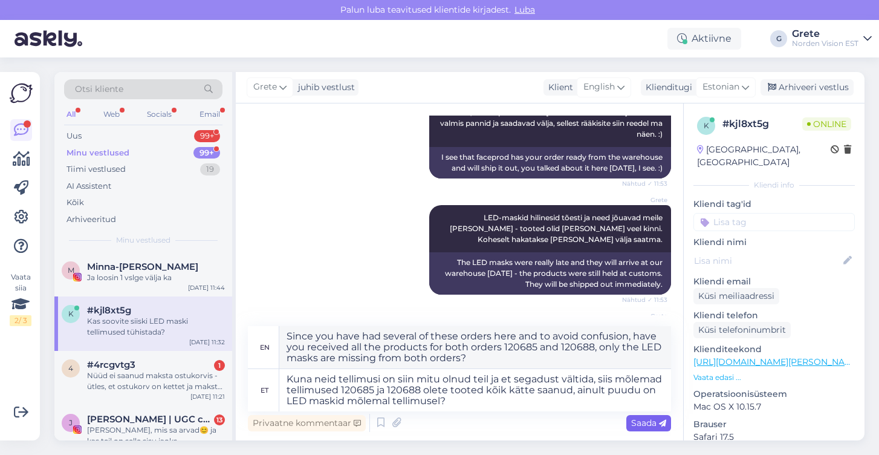
click at [651, 428] on div "Saada" at bounding box center [648, 423] width 45 height 16
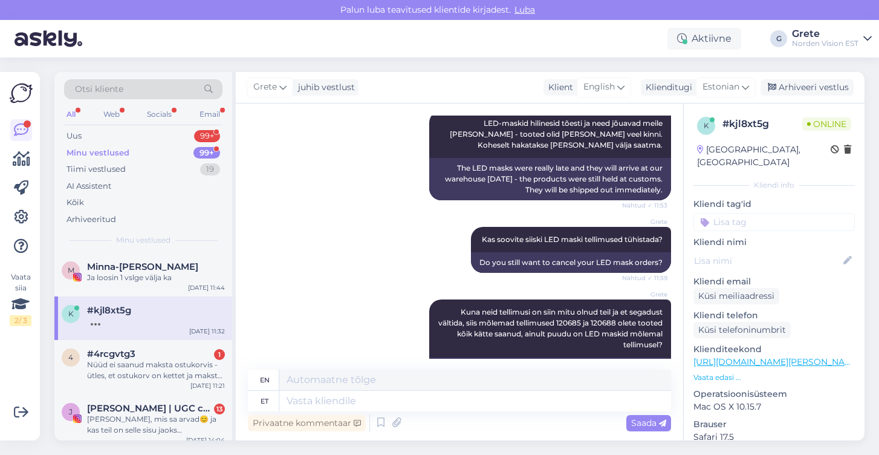
scroll to position [3715, 0]
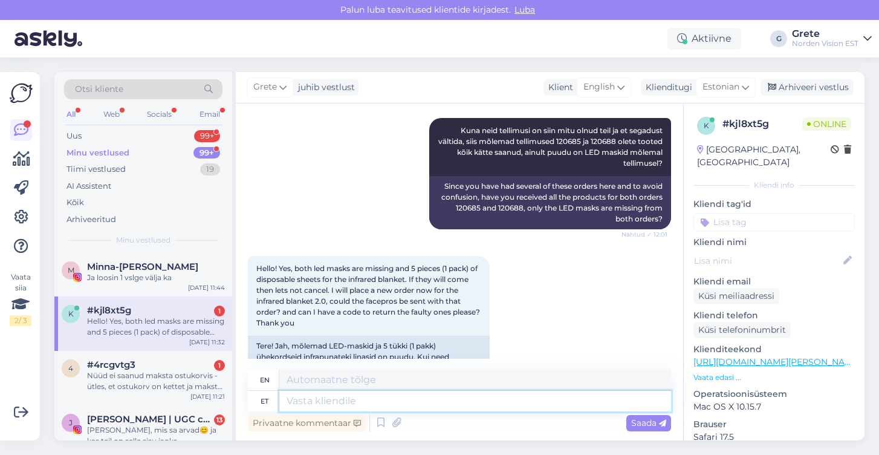
click at [338, 403] on textarea at bounding box center [475, 401] width 392 height 21
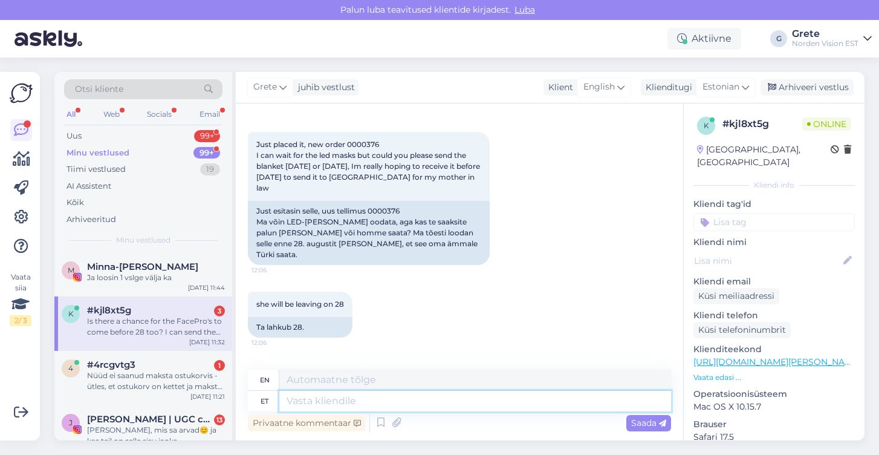
scroll to position [4114, 0]
click at [343, 403] on textarea at bounding box center [475, 401] width 392 height 21
click at [354, 402] on textarea "Tere! Lasen T" at bounding box center [475, 401] width 392 height 21
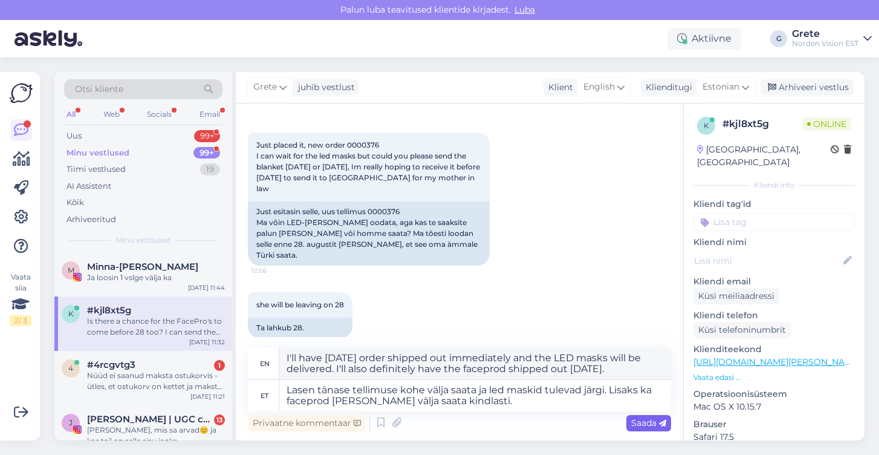
click at [635, 420] on span "Saada" at bounding box center [648, 422] width 35 height 11
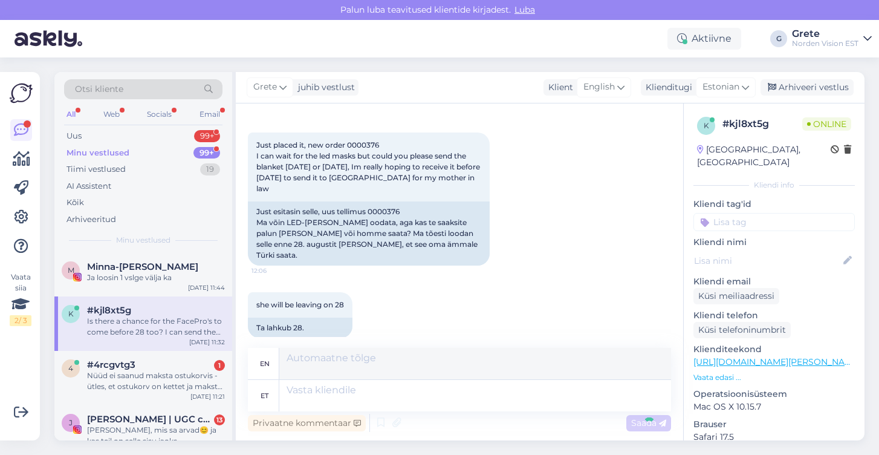
scroll to position [4220, 0]
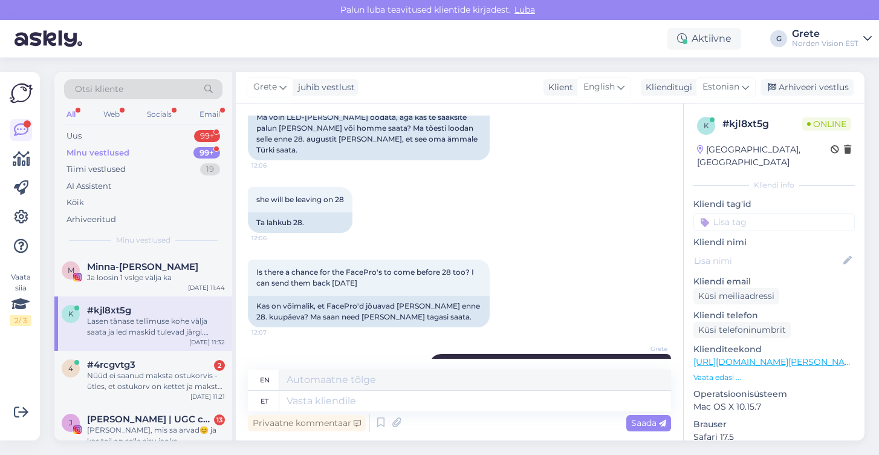
click at [168, 320] on div "Lasen tänase tellimuse kohe välja saata ja led maskid tulevad järgi. Lisaks ka …" at bounding box center [156, 327] width 138 height 22
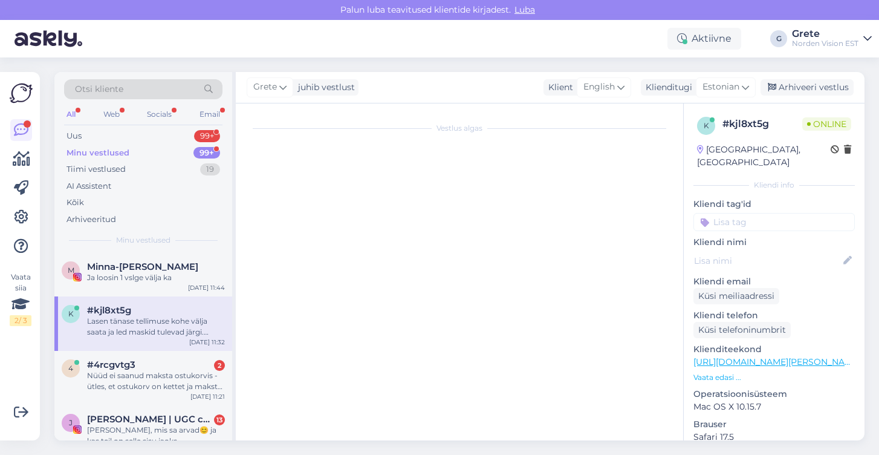
scroll to position [0, 0]
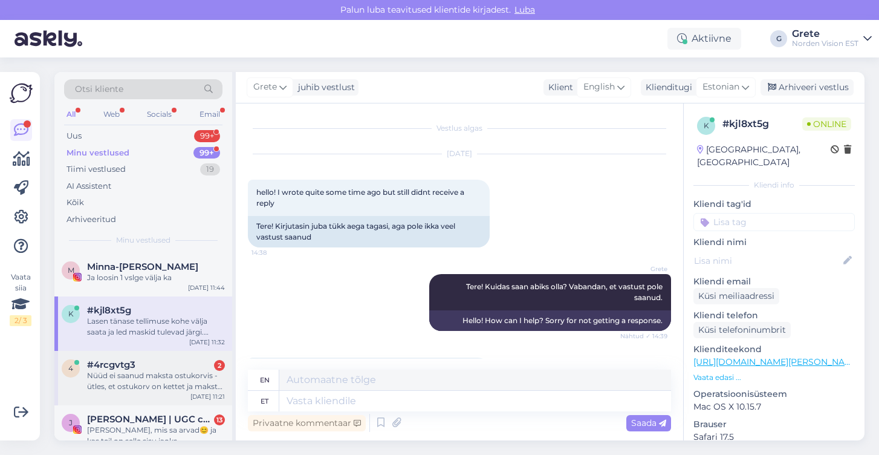
click at [151, 394] on div "4 #4rcgvtg3 2 Nüüd ei saanud maksta ostukorvis - ütles, et ostukorv on kettet j…" at bounding box center [143, 378] width 178 height 54
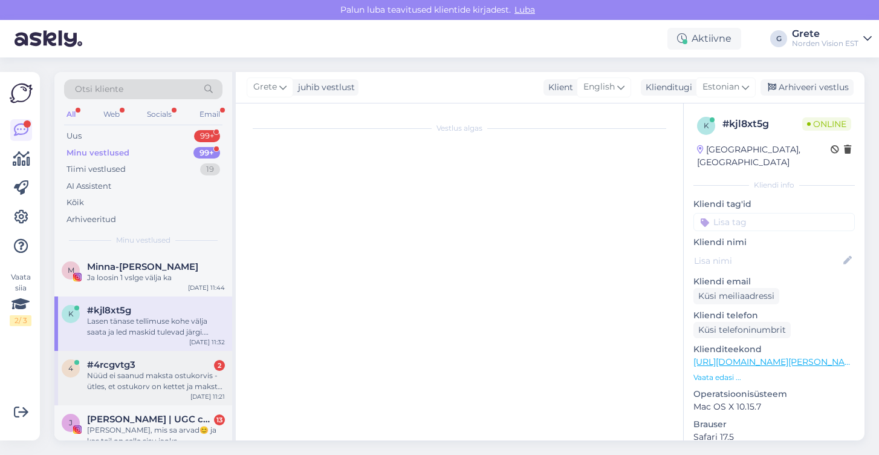
scroll to position [319, 0]
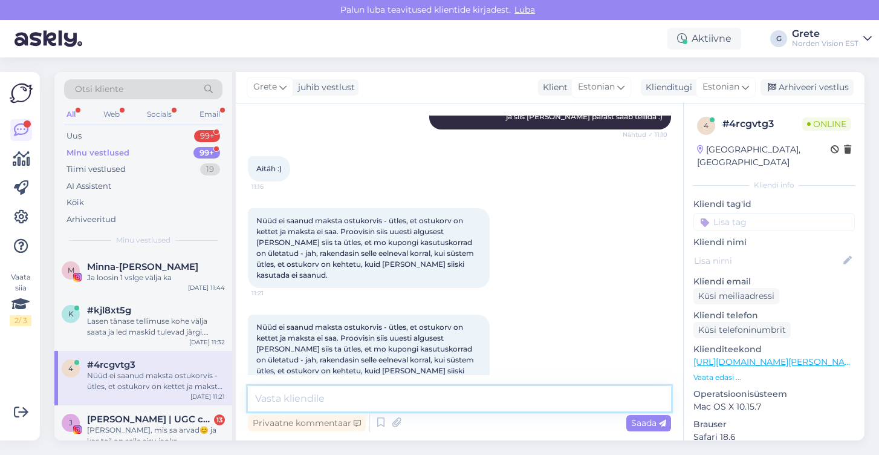
click at [339, 394] on textarea at bounding box center [459, 398] width 423 height 25
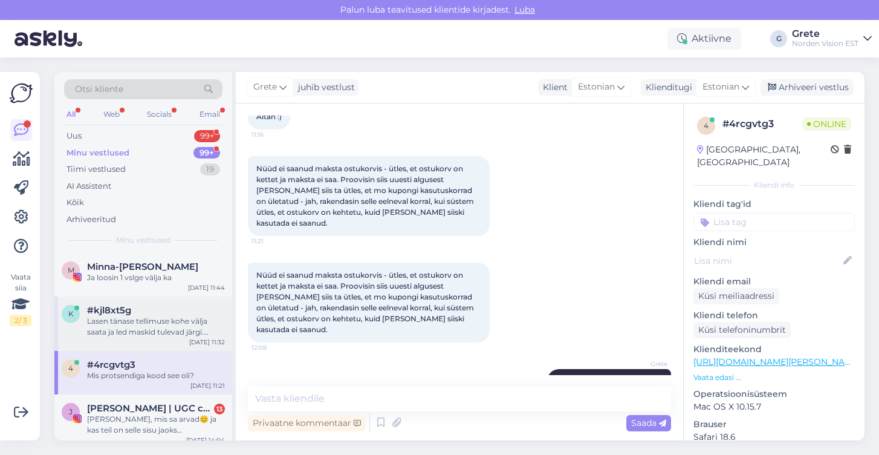
click at [177, 320] on div "Lasen tänase tellimuse kohe välja saata ja led maskid tulevad järgi. Lisaks ka …" at bounding box center [156, 327] width 138 height 22
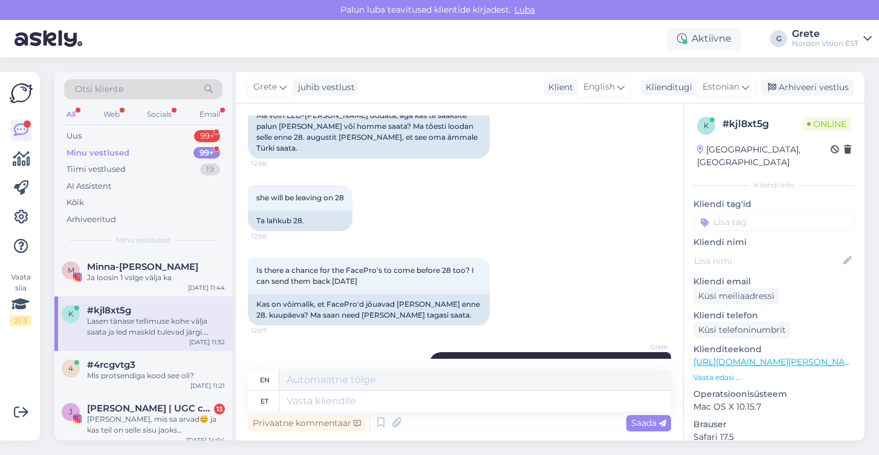
scroll to position [4220, 0]
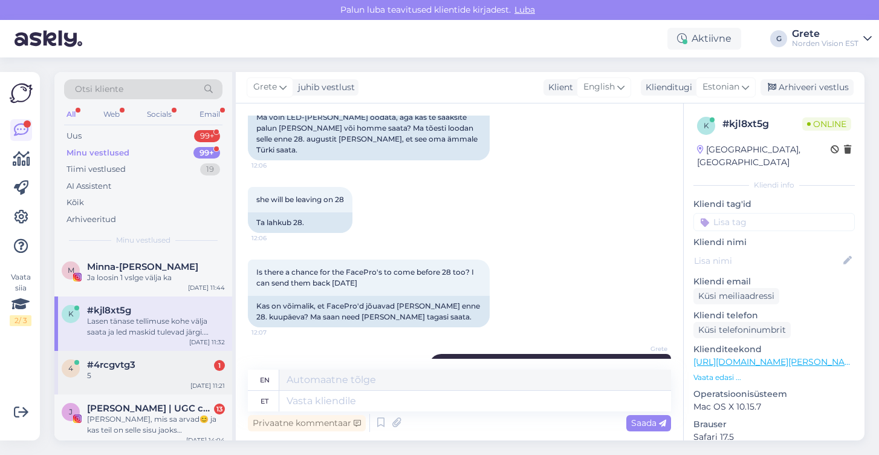
click at [126, 377] on div "5" at bounding box center [156, 375] width 138 height 11
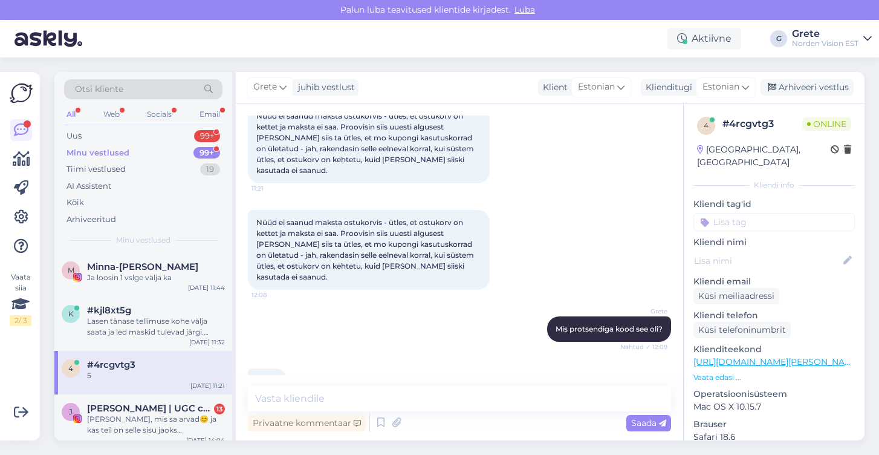
scroll to position [423, 0]
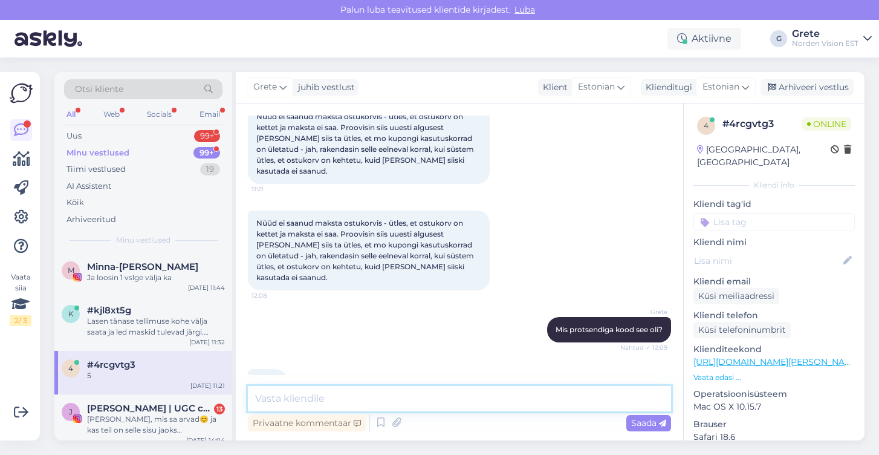
click at [336, 394] on textarea at bounding box center [459, 398] width 423 height 25
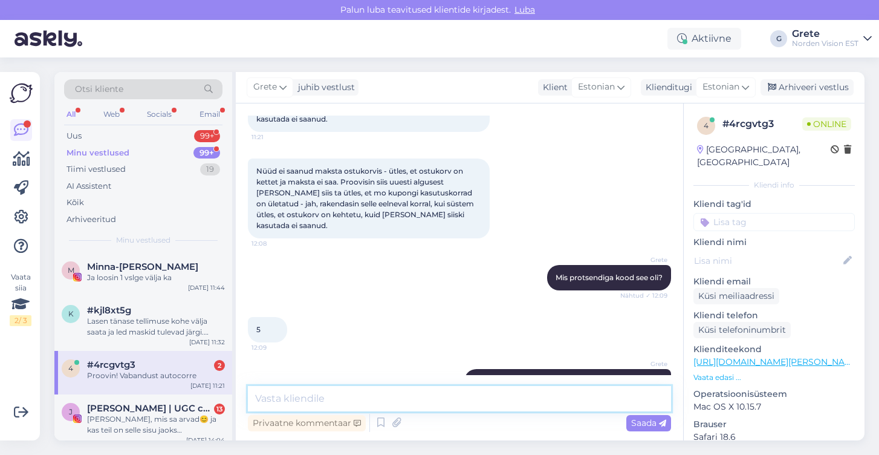
scroll to position [579, 0]
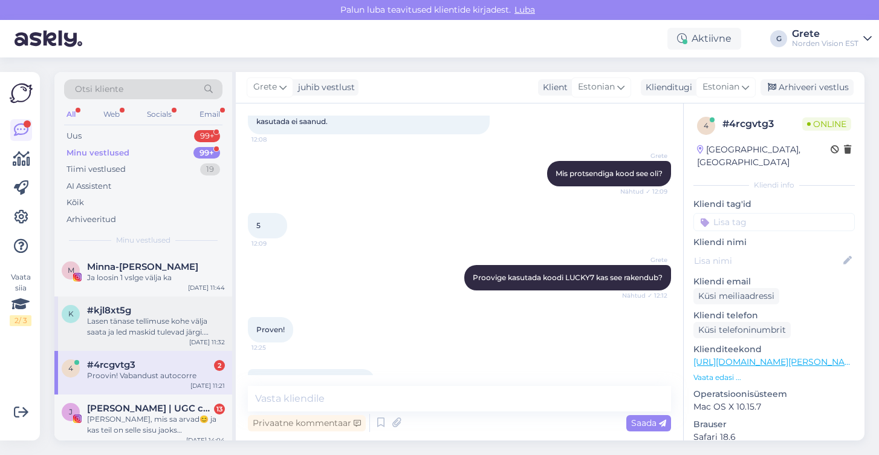
click at [171, 327] on div "Lasen tänase tellimuse kohe välja saata ja led maskid tulevad järgi. Lisaks ka …" at bounding box center [156, 327] width 138 height 22
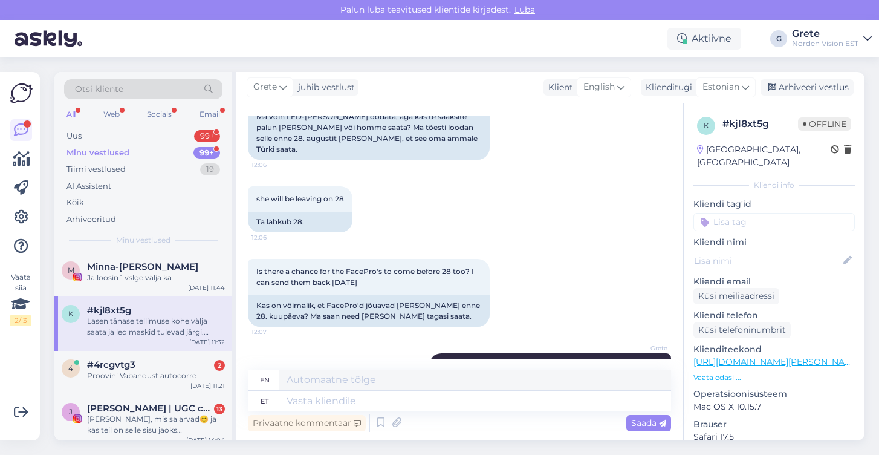
scroll to position [4220, 0]
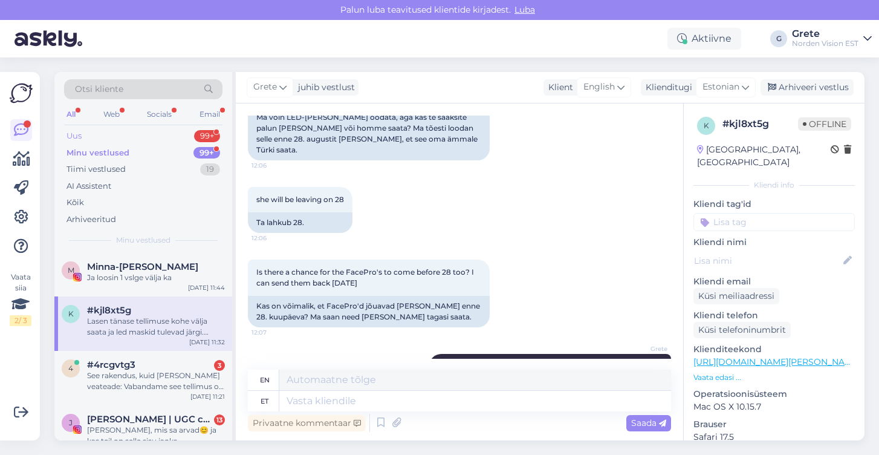
click at [86, 132] on div "Uus 99+" at bounding box center [143, 136] width 158 height 17
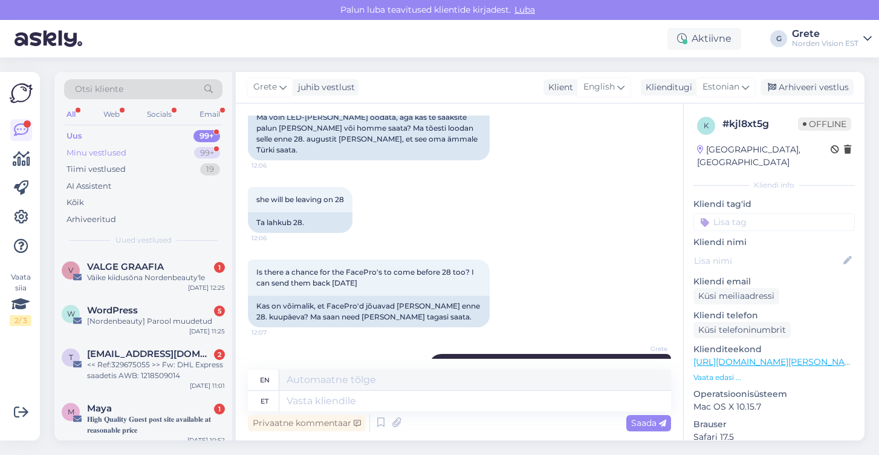
click at [132, 152] on div "Minu vestlused 99+" at bounding box center [143, 153] width 158 height 17
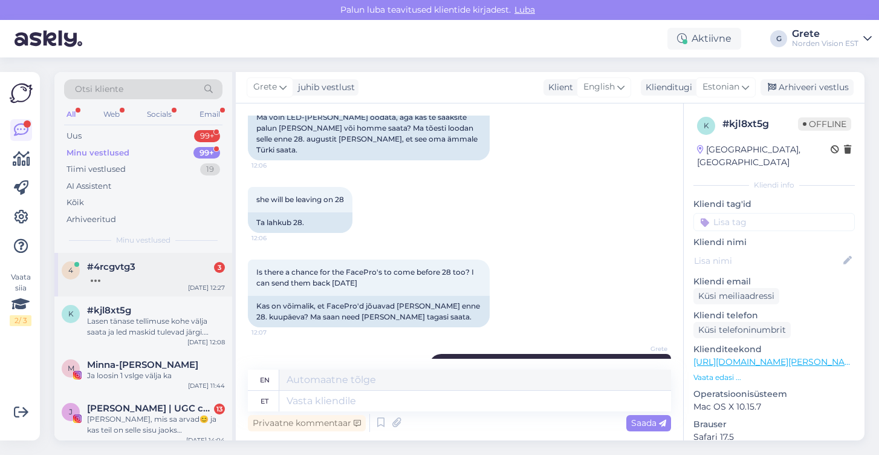
click at [146, 272] on div at bounding box center [156, 277] width 138 height 11
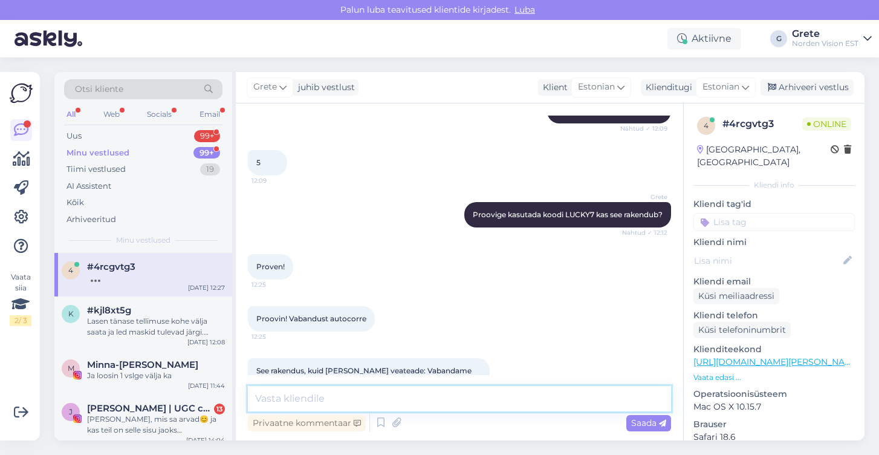
click at [293, 398] on textarea at bounding box center [459, 398] width 423 height 25
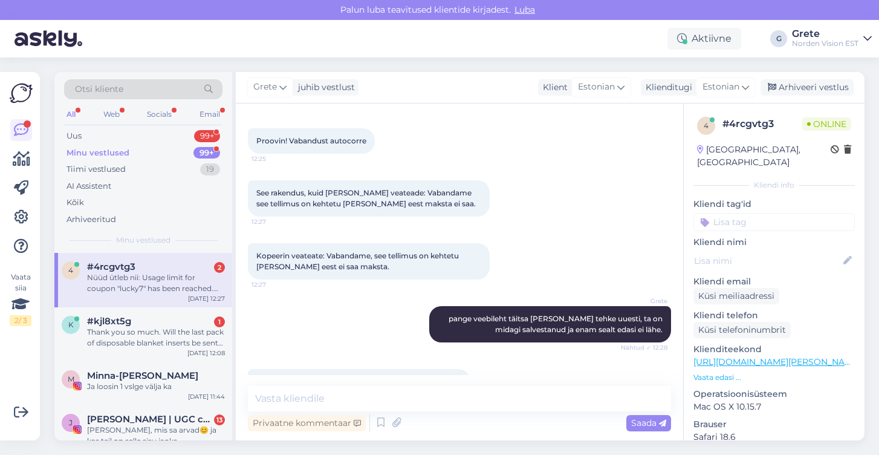
scroll to position [893, 0]
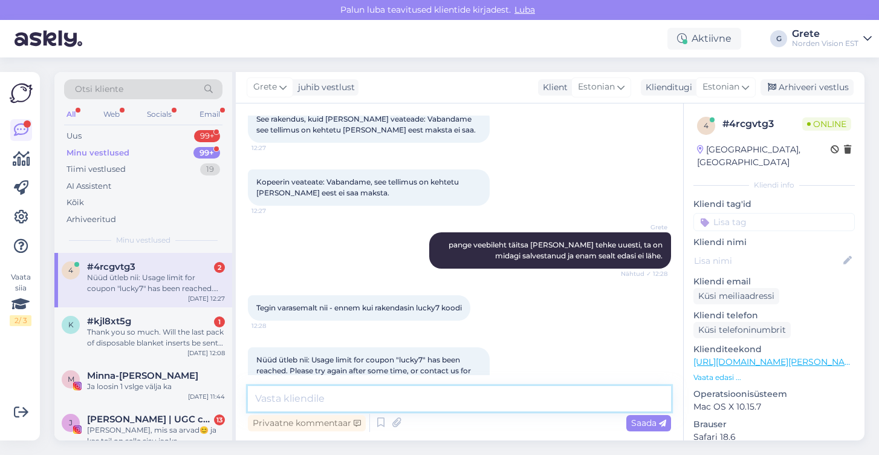
click at [387, 393] on textarea at bounding box center [459, 398] width 423 height 25
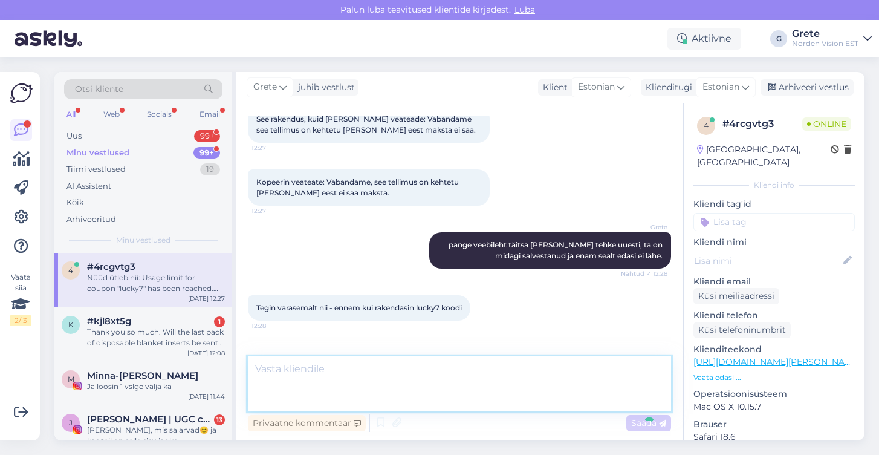
scroll to position [978, 0]
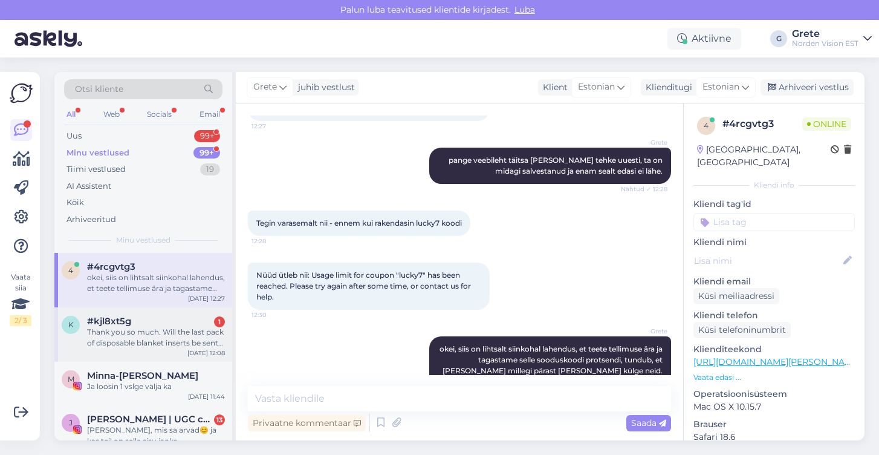
click at [175, 337] on div "Thank you so much. Will the last pack of disposable blanket inserts be sent out…" at bounding box center [156, 338] width 138 height 22
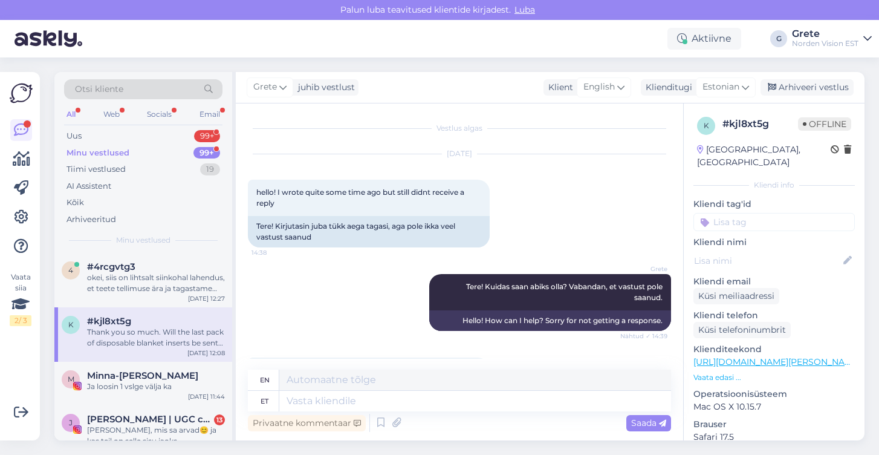
scroll to position [4336, 0]
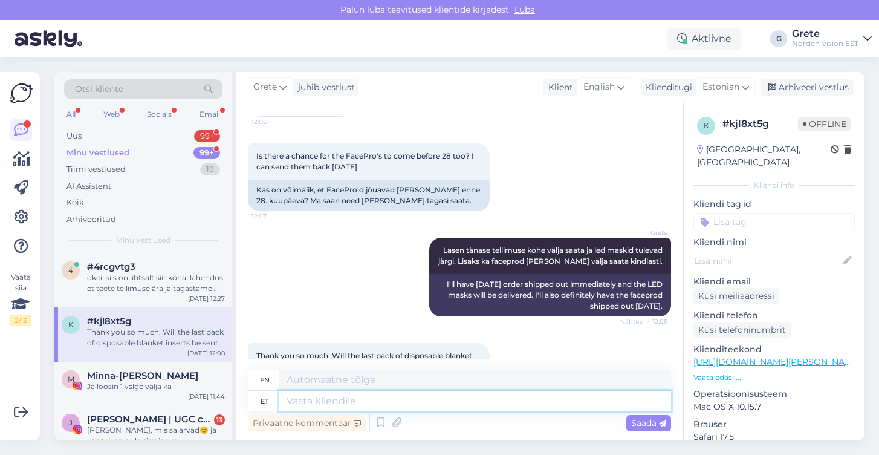
click at [338, 402] on textarea at bounding box center [475, 401] width 392 height 21
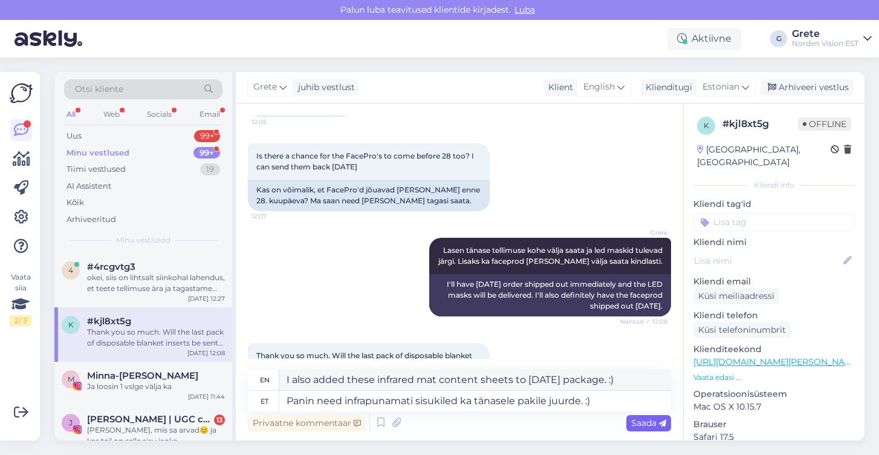
click at [647, 418] on span "Saada" at bounding box center [648, 422] width 35 height 11
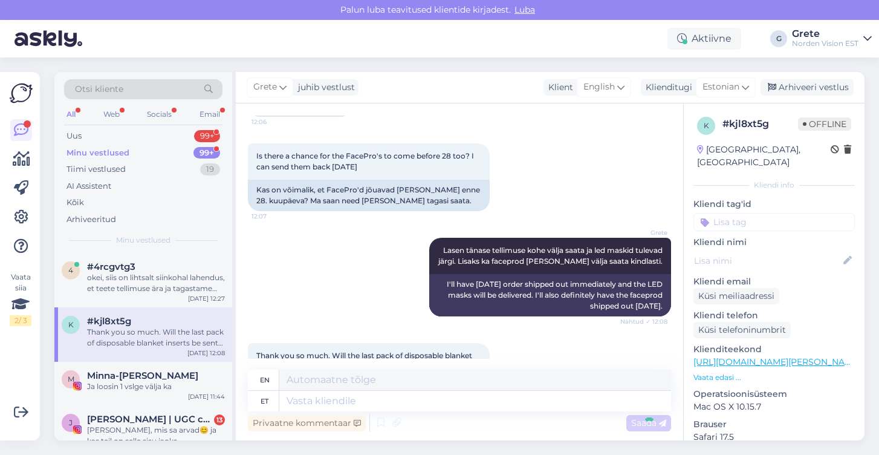
scroll to position [4430, 0]
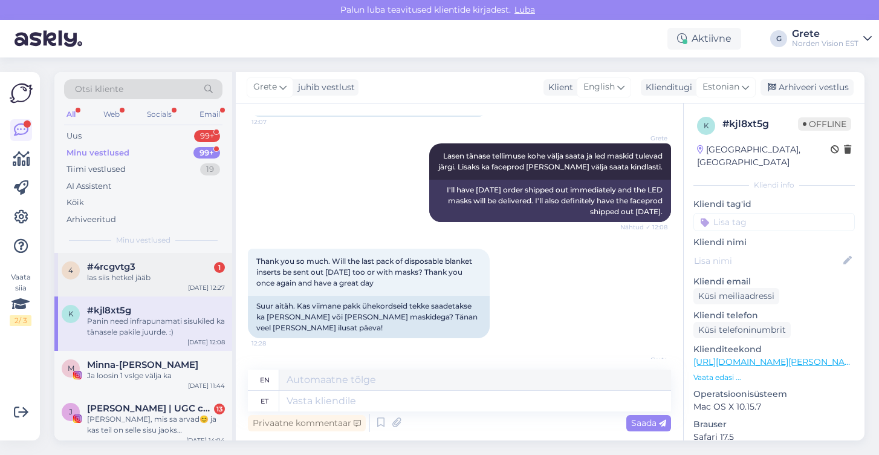
click at [182, 275] on div "las siis hetkel jääb" at bounding box center [156, 277] width 138 height 11
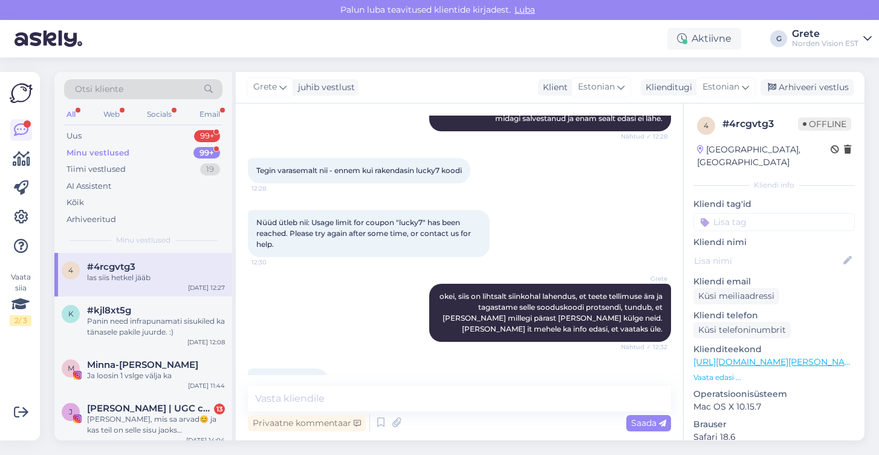
scroll to position [1030, 0]
